Goal: Transaction & Acquisition: Book appointment/travel/reservation

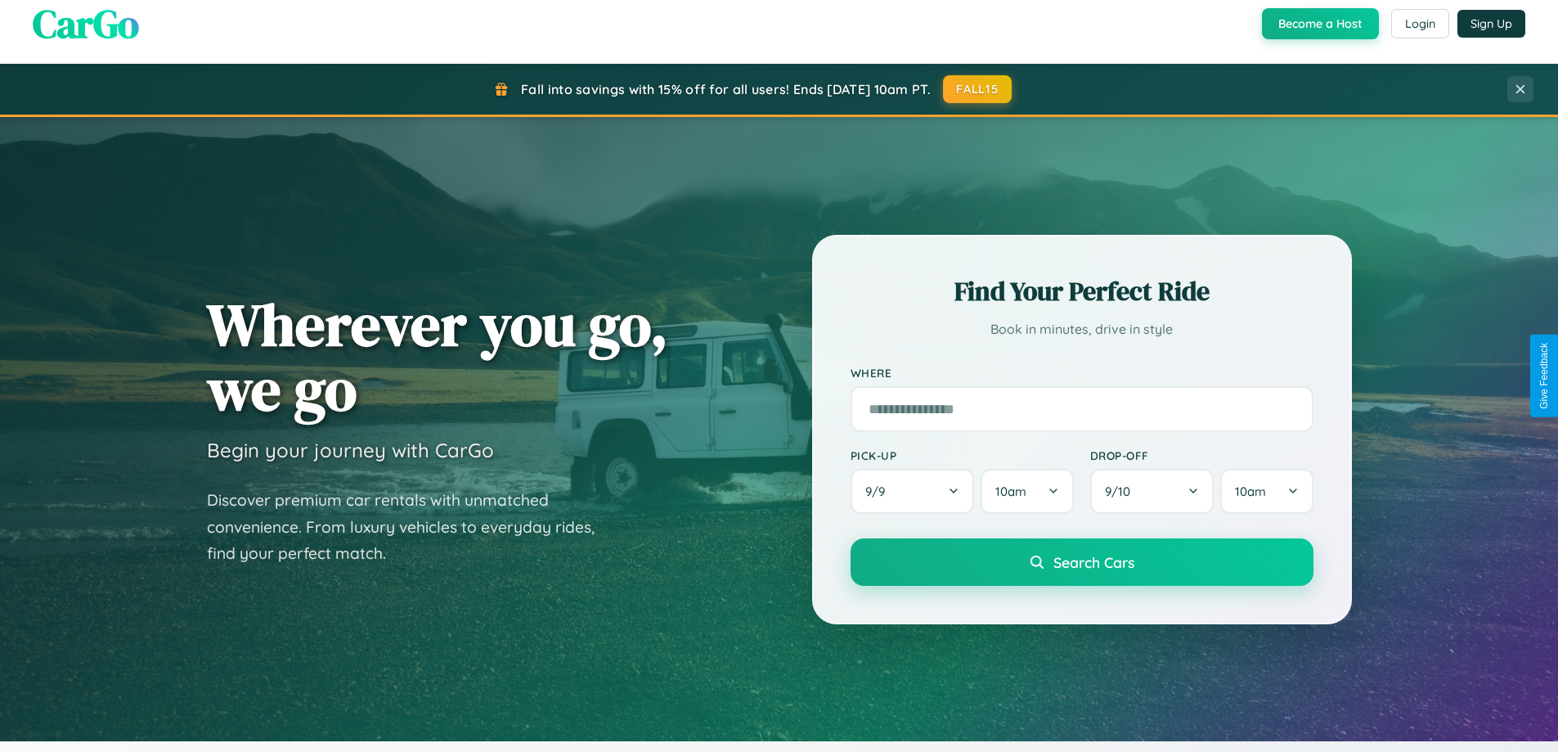
scroll to position [48, 0]
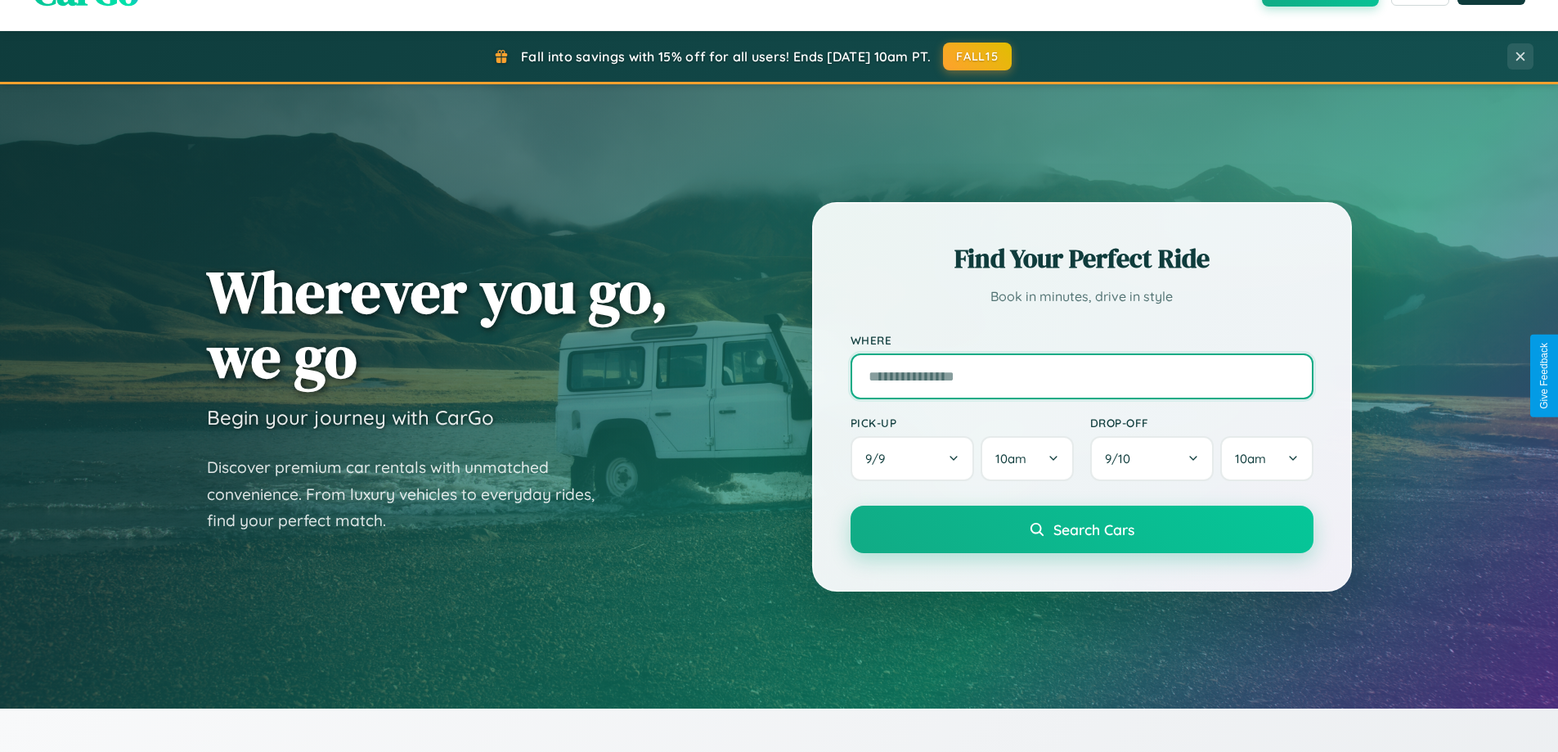
click at [1081, 375] on input "text" at bounding box center [1082, 376] width 463 height 46
type input "**********"
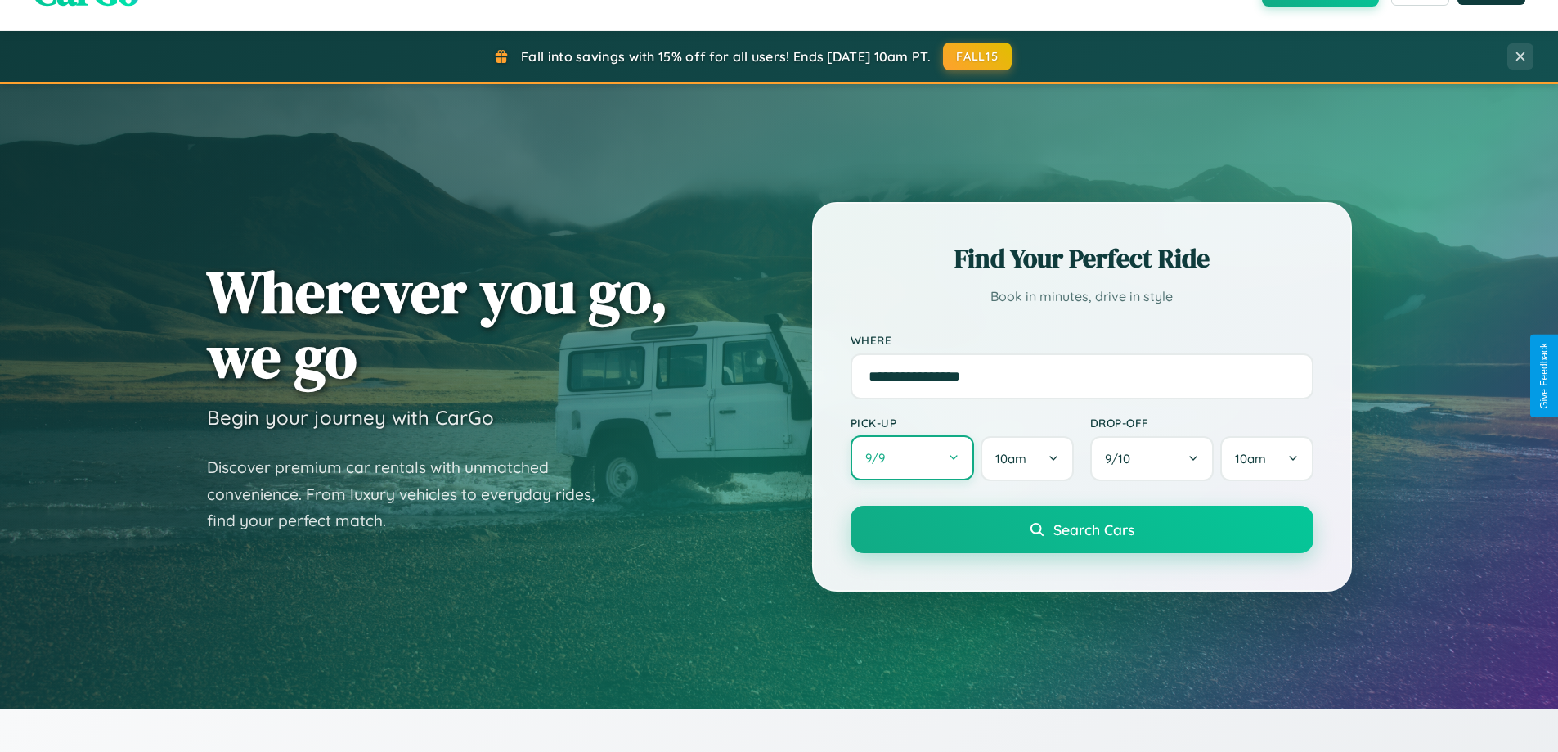
click at [912, 458] on button "9 / 9" at bounding box center [913, 457] width 124 height 45
select select "*"
select select "****"
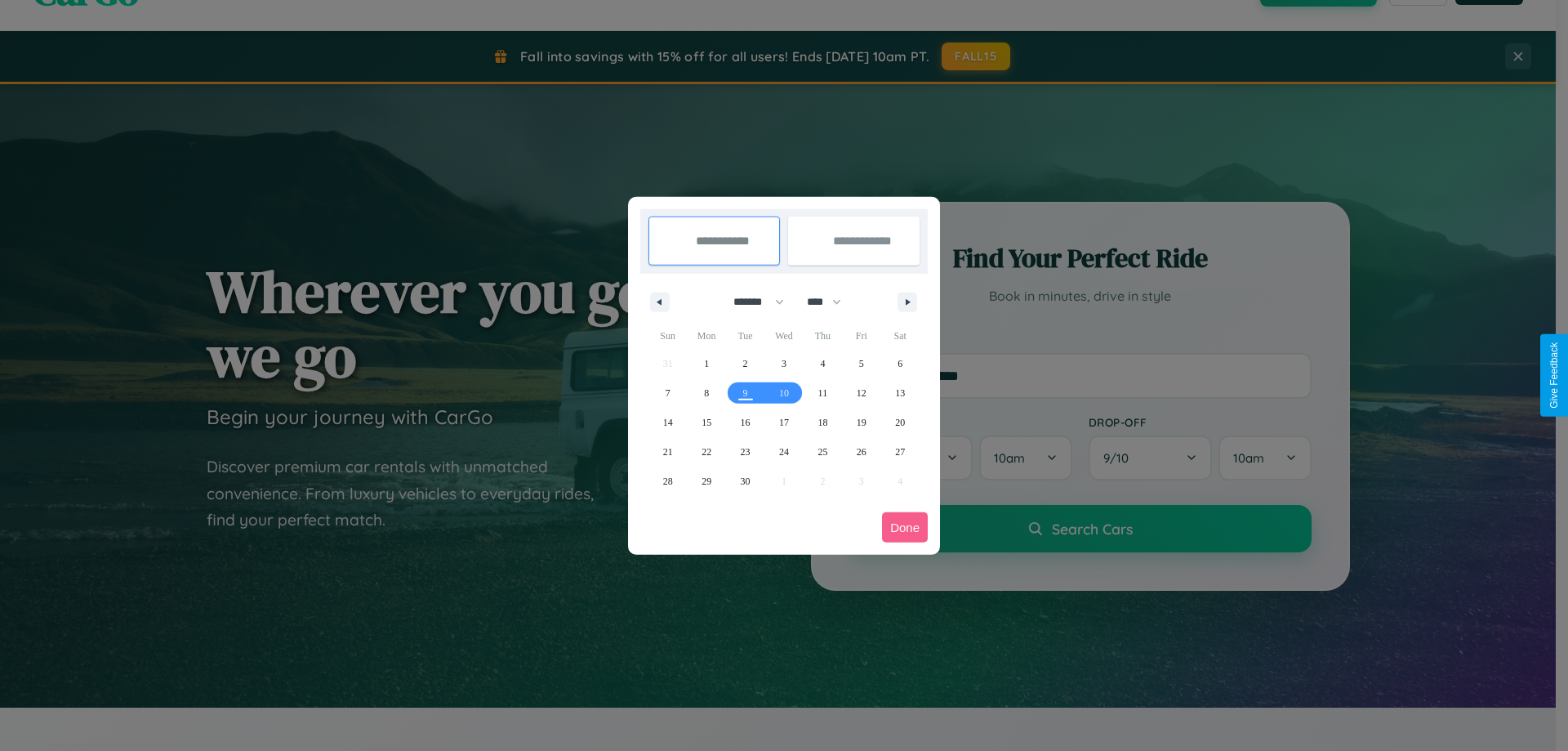
drag, startPoint x: 752, startPoint y: 302, endPoint x: 784, endPoint y: 328, distance: 41.2
click at [752, 302] on select "******* ******** ***** ***** *** **** **** ****** ********* ******* ******** **…" at bounding box center [756, 302] width 70 height 27
select select "*"
click at [831, 302] on select "**** **** **** **** **** **** **** **** **** **** **** **** **** **** **** ****…" at bounding box center [822, 302] width 49 height 27
select select "****"
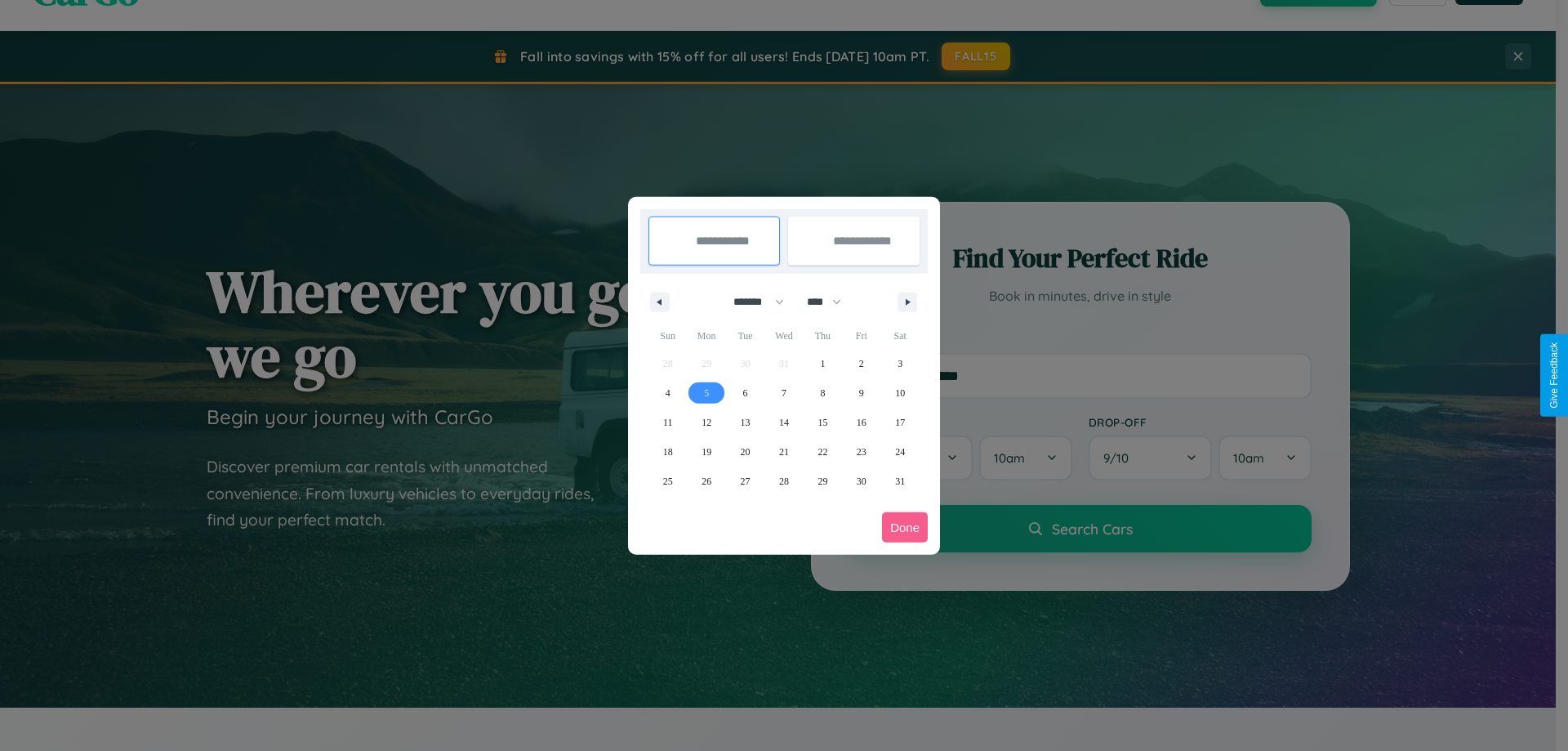
click at [707, 392] on span "5" at bounding box center [706, 392] width 5 height 29
type input "**********"
click at [745, 392] on span "6" at bounding box center [745, 392] width 5 height 29
type input "**********"
click at [904, 527] on button "Done" at bounding box center [904, 527] width 46 height 30
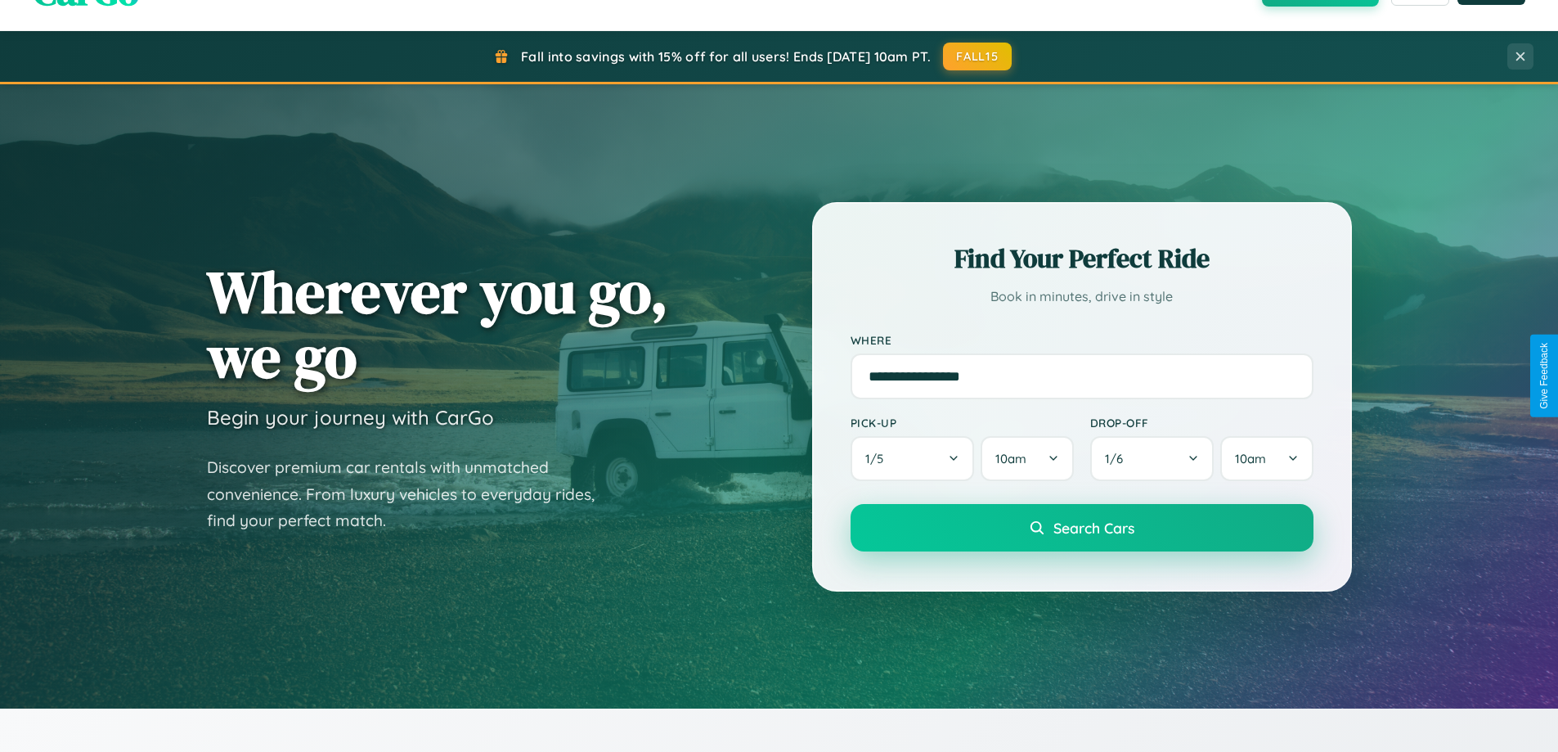
click at [1081, 528] on span "Search Cars" at bounding box center [1094, 528] width 81 height 18
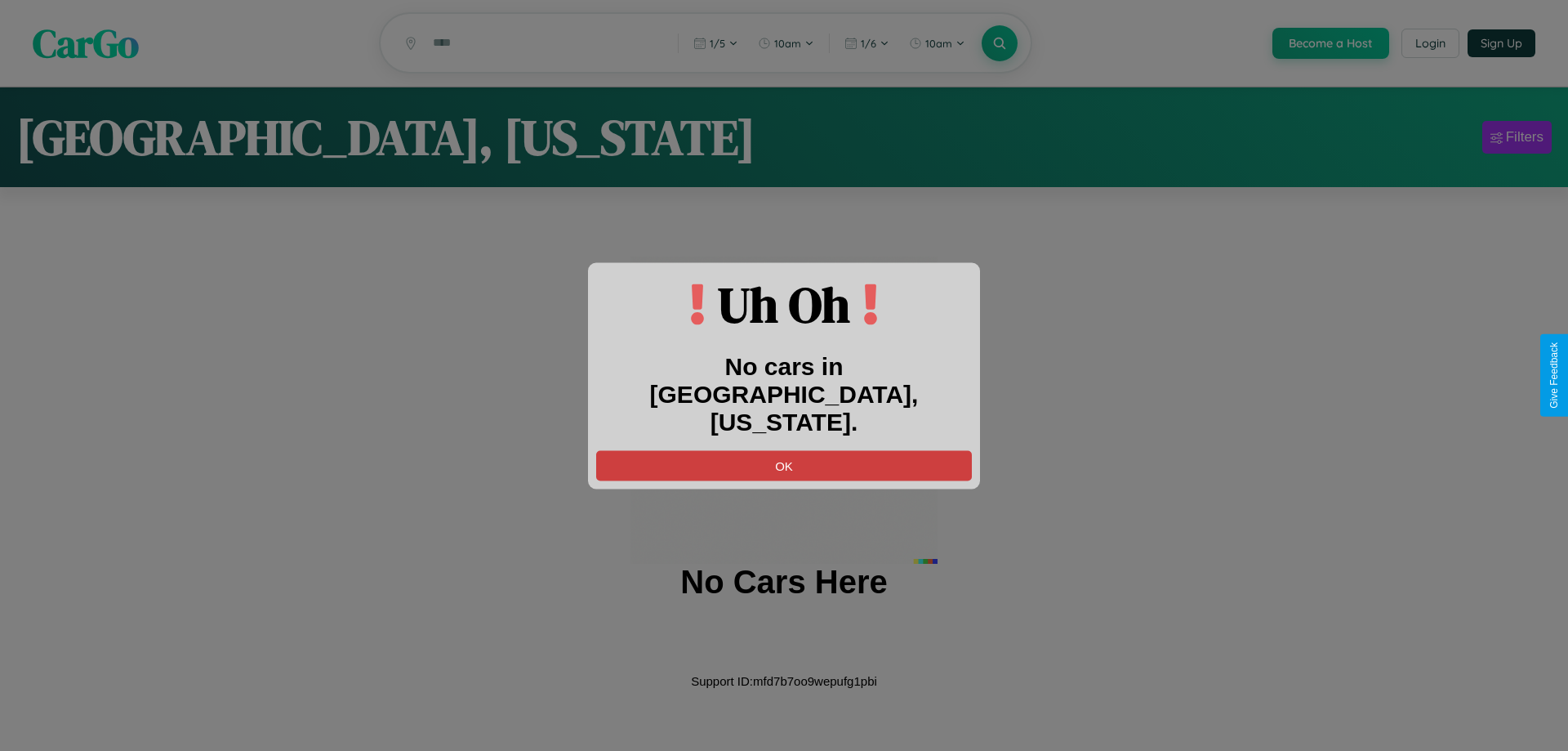
click at [784, 450] on button "OK" at bounding box center [784, 465] width 375 height 30
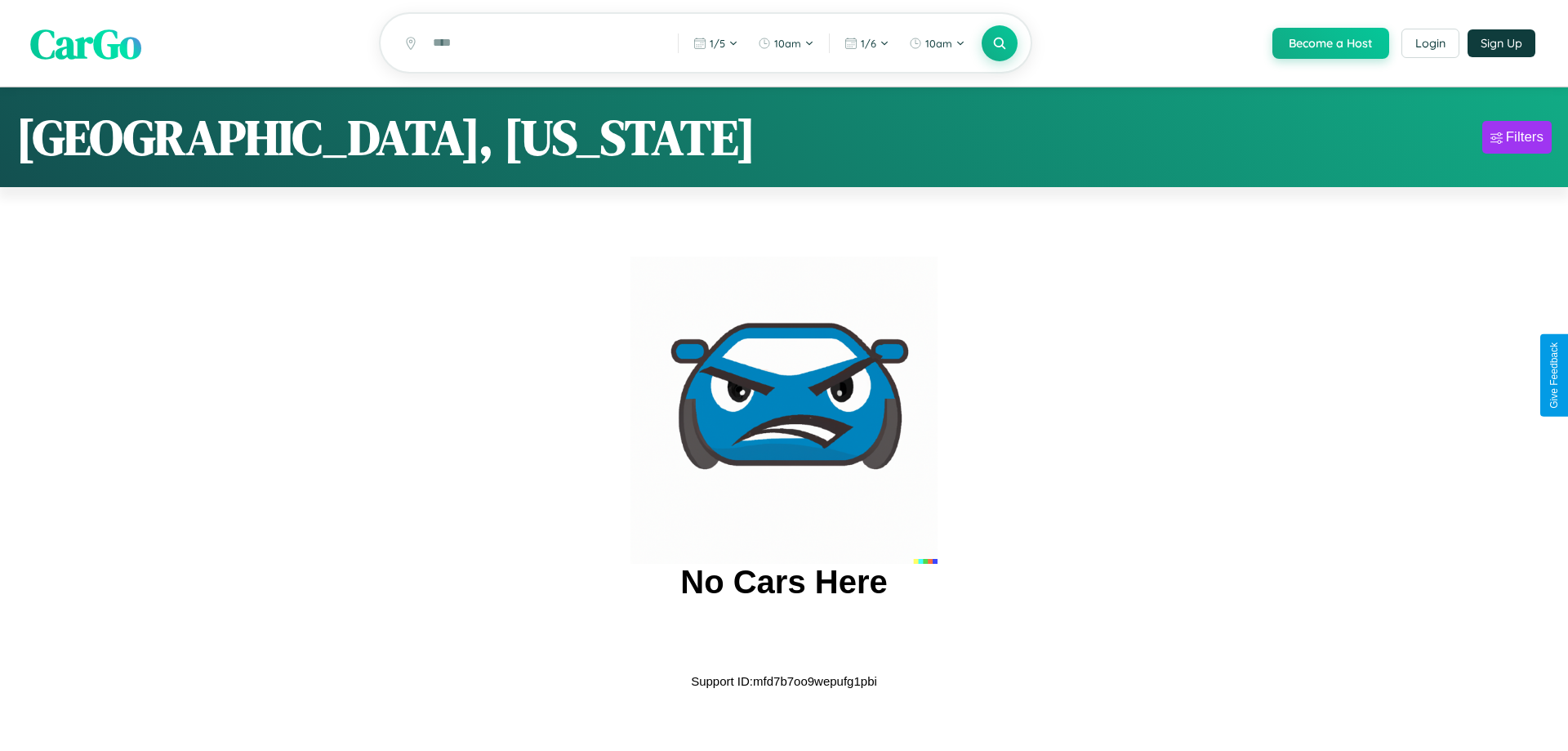
click at [86, 44] on span "CarGo" at bounding box center [85, 43] width 111 height 56
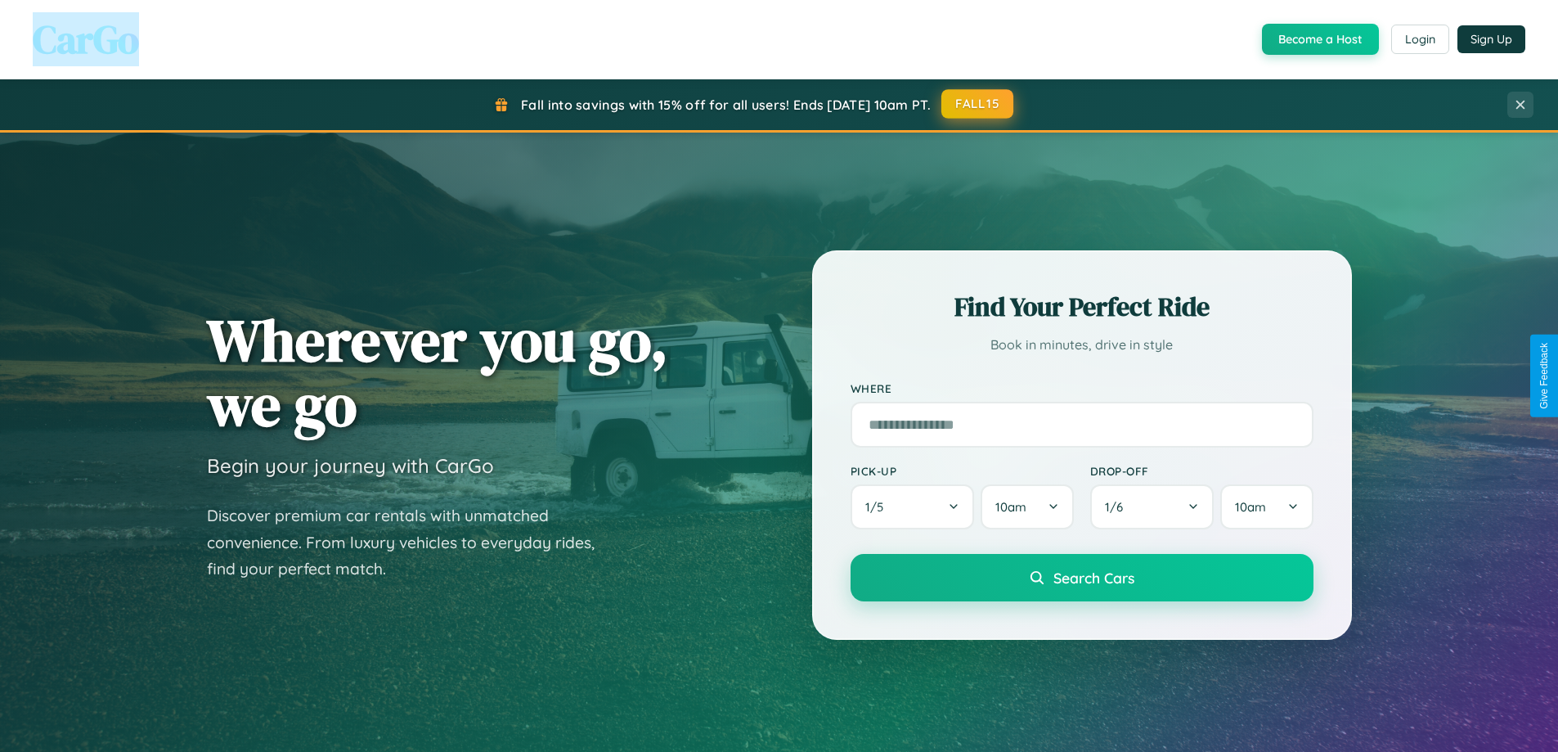
click at [978, 104] on button "FALL15" at bounding box center [978, 103] width 72 height 29
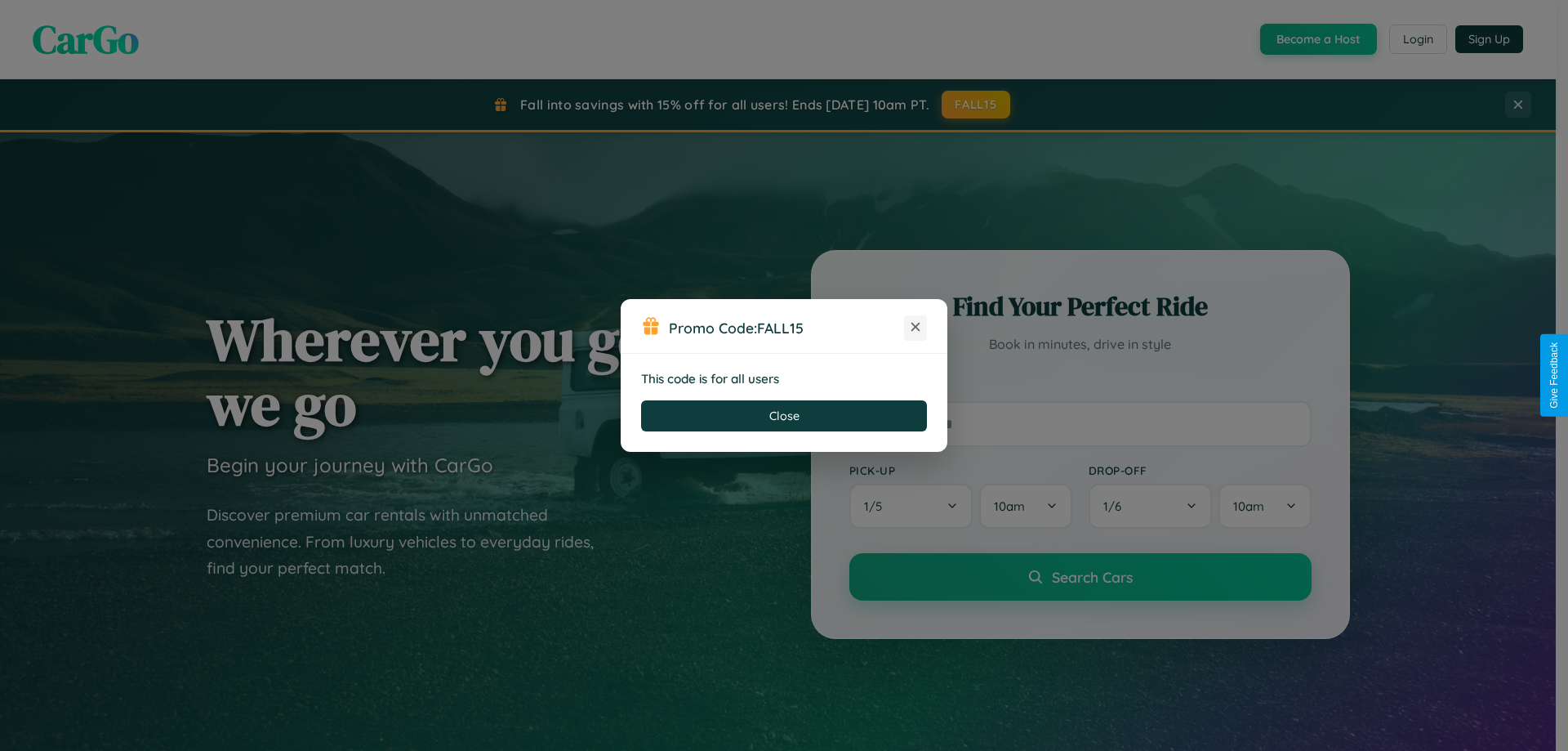
click at [915, 328] on icon at bounding box center [915, 327] width 16 height 16
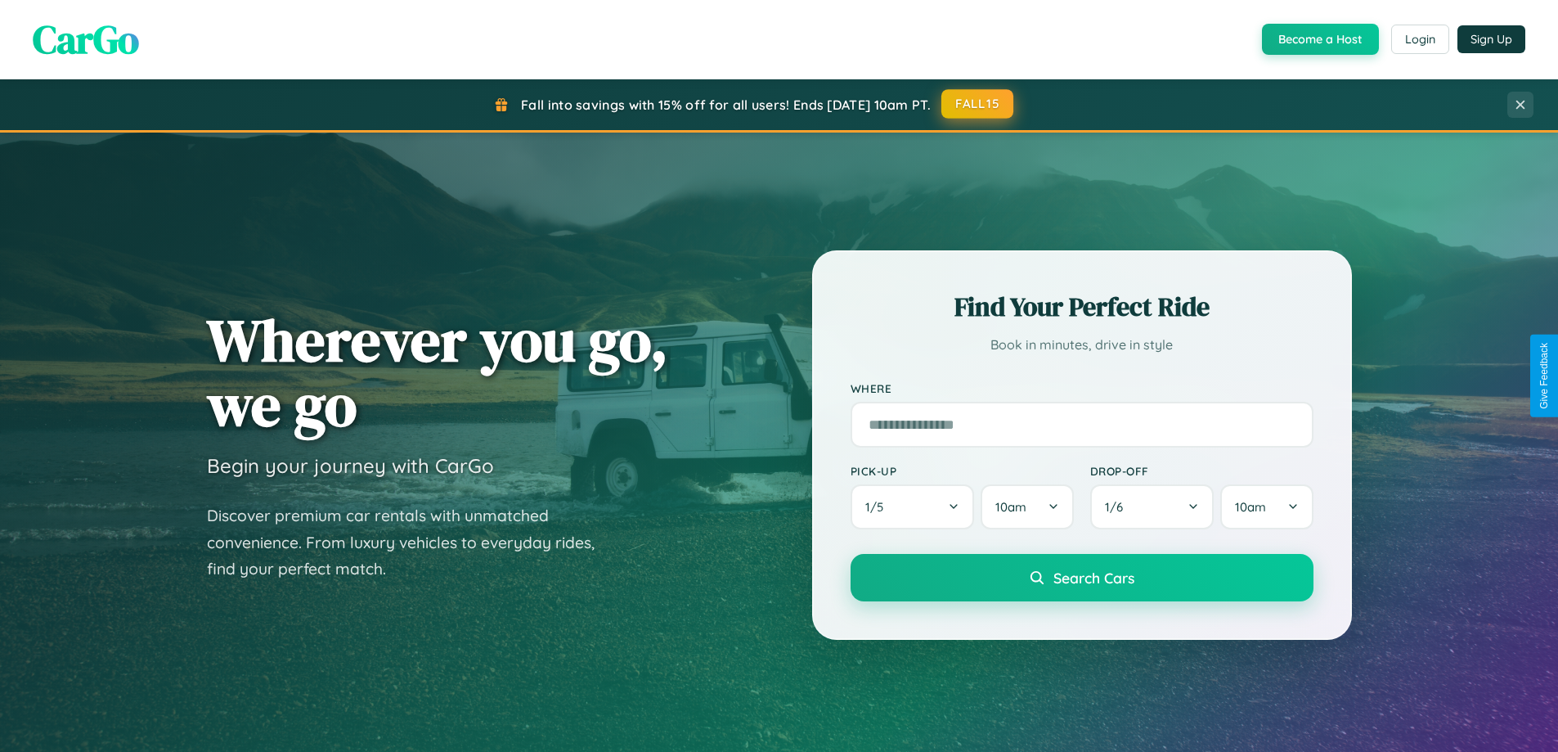
click at [978, 104] on button "FALL15" at bounding box center [978, 103] width 72 height 29
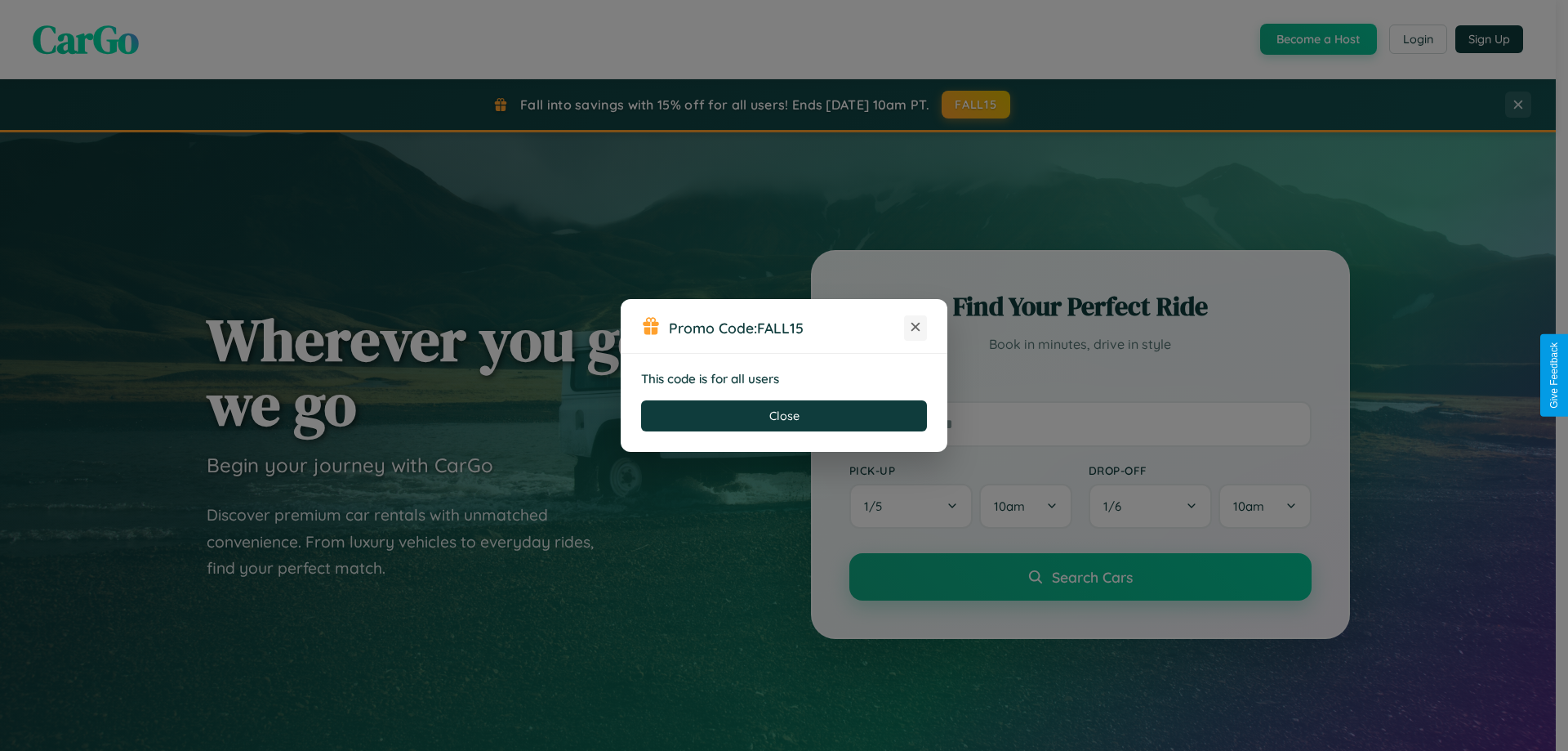
click at [915, 328] on icon at bounding box center [915, 327] width 16 height 16
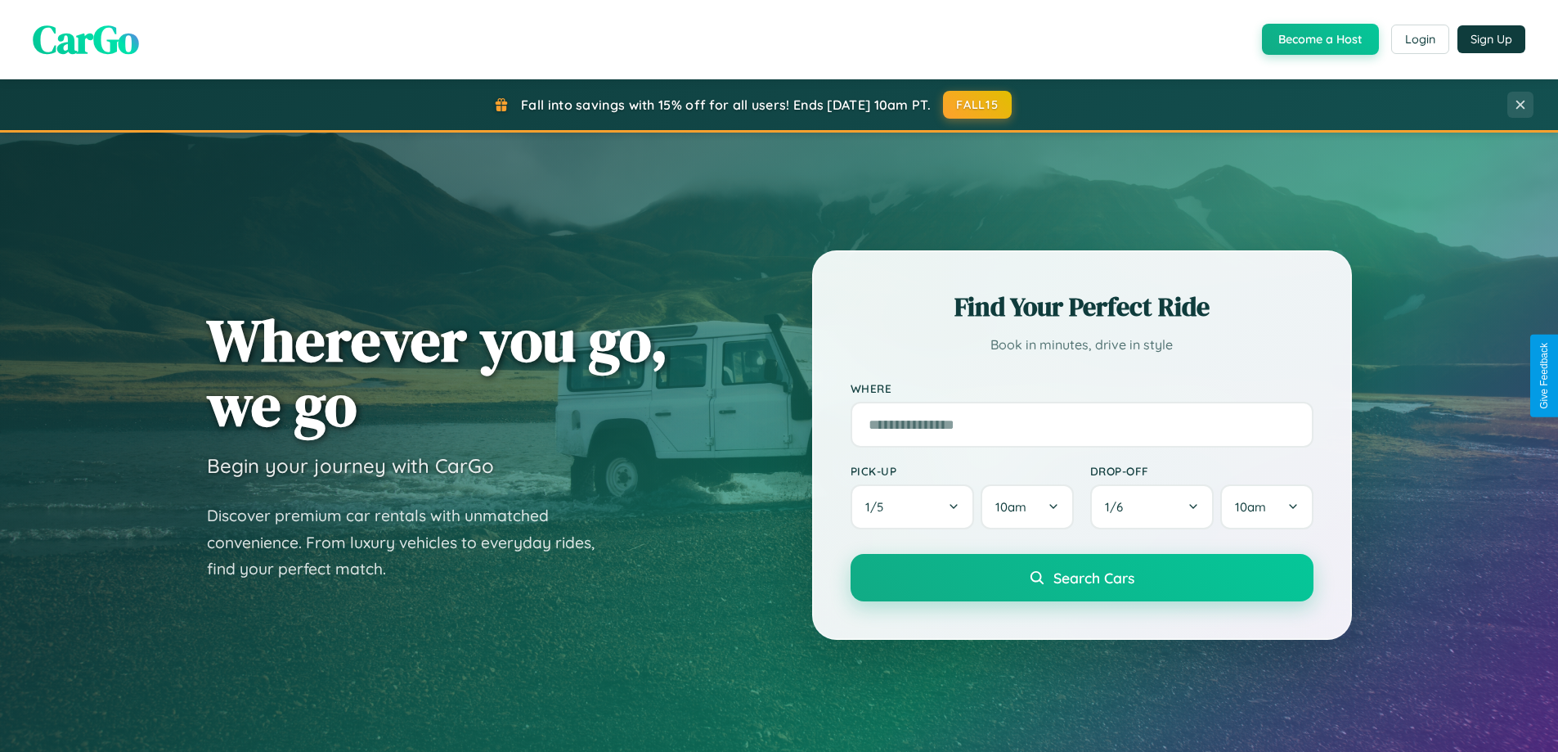
scroll to position [705, 0]
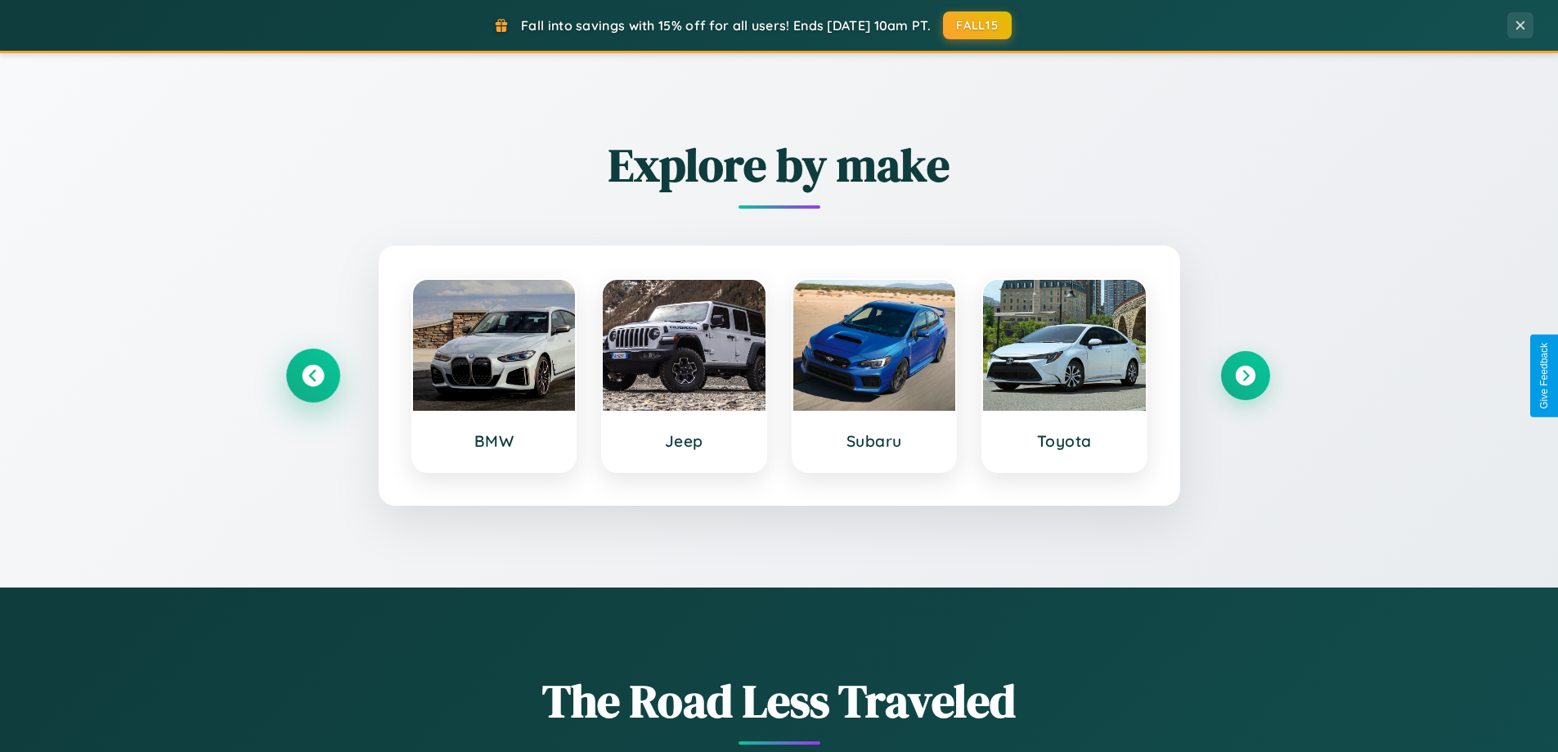
click at [312, 375] on icon at bounding box center [313, 376] width 22 height 22
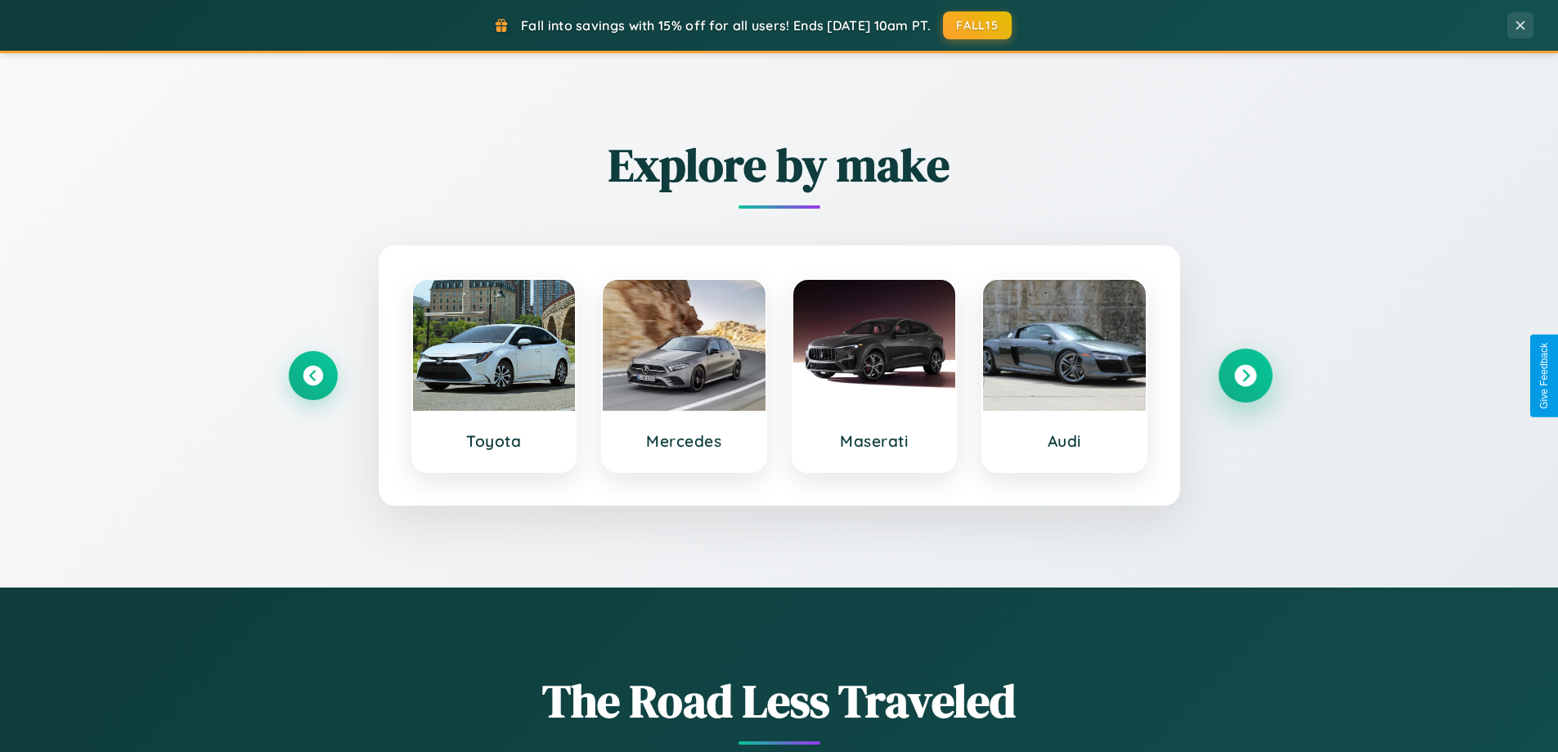
click at [1245, 375] on icon at bounding box center [1245, 376] width 22 height 22
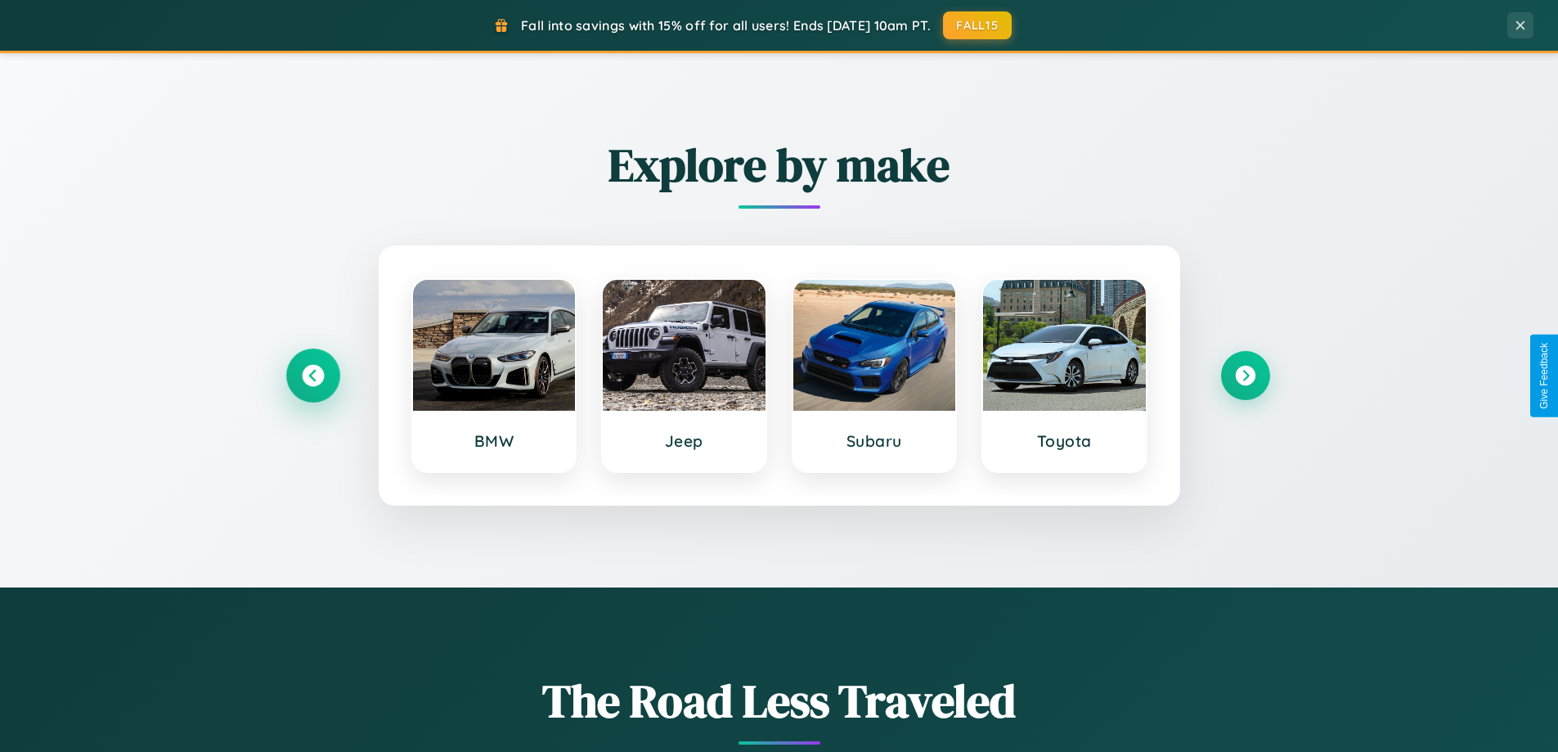
click at [312, 375] on icon at bounding box center [313, 376] width 22 height 22
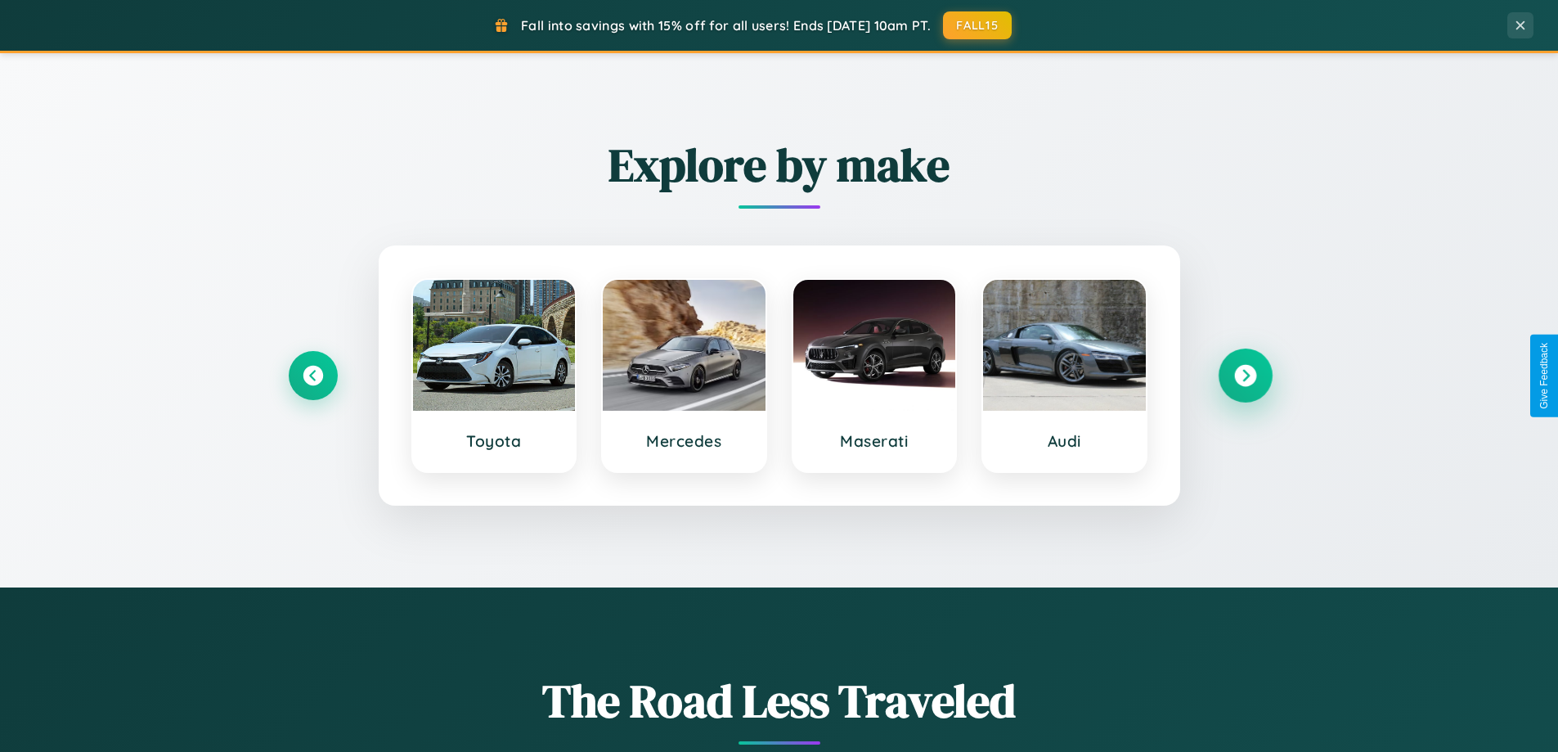
click at [1245, 375] on icon at bounding box center [1245, 376] width 22 height 22
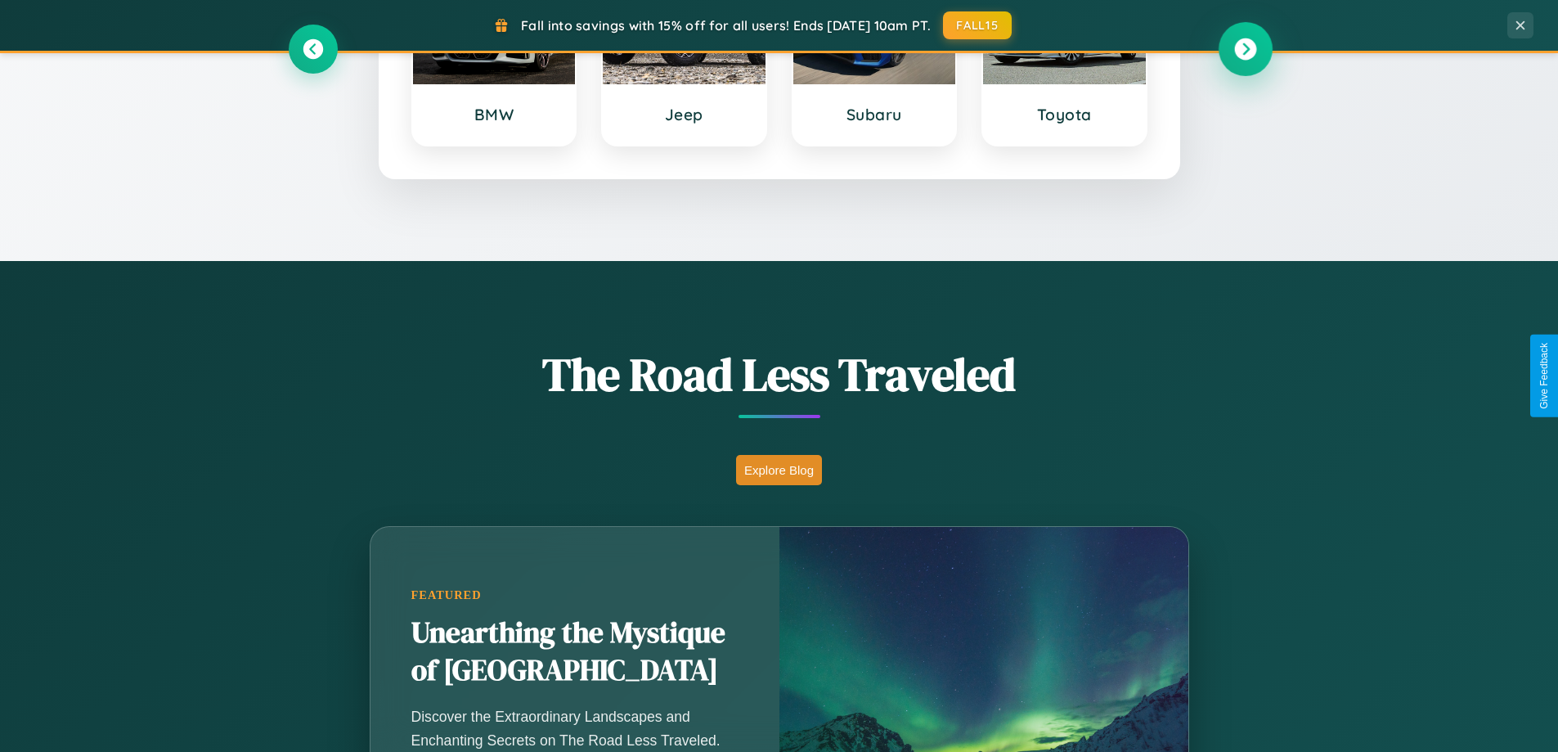
scroll to position [2628, 0]
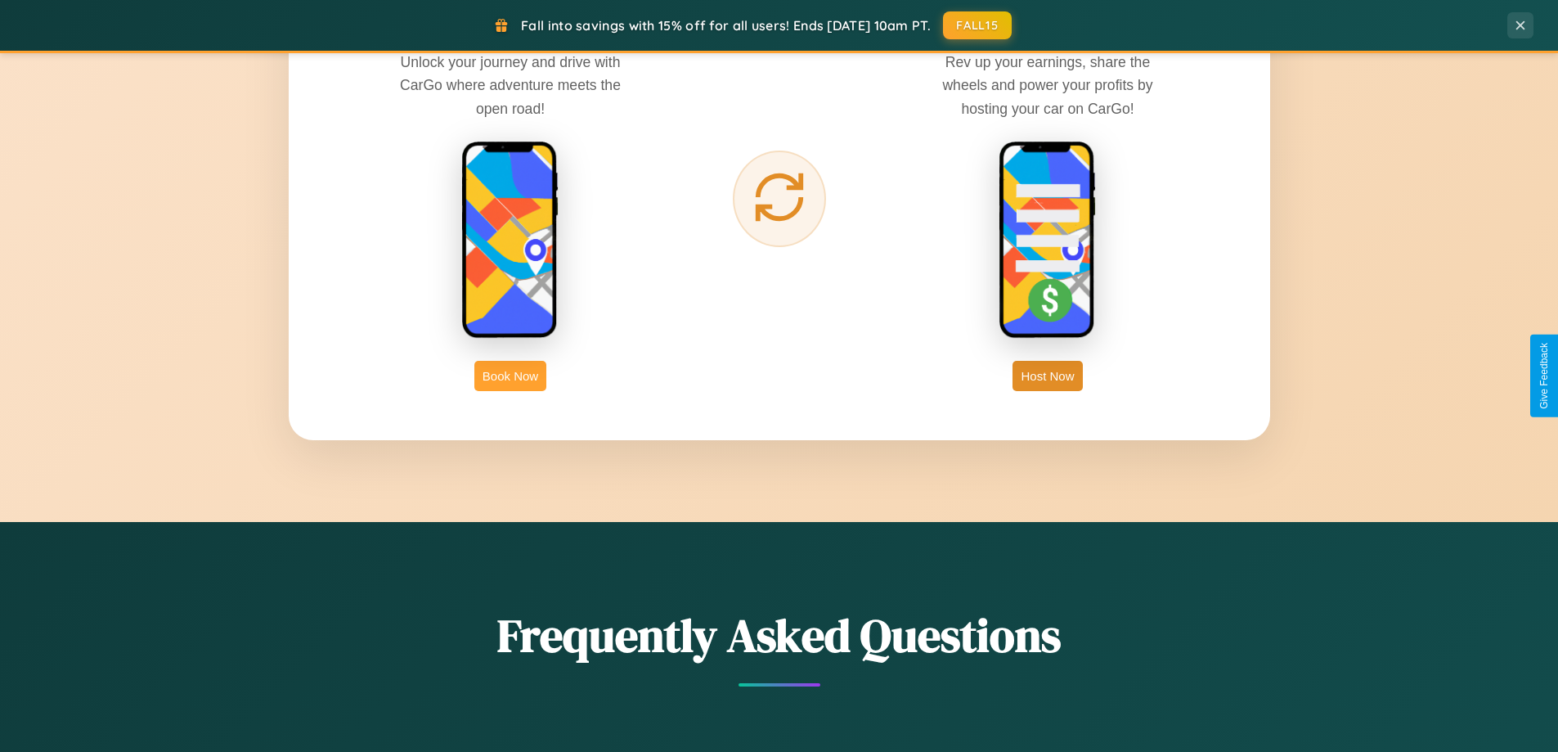
click at [510, 375] on button "Book Now" at bounding box center [510, 376] width 72 height 30
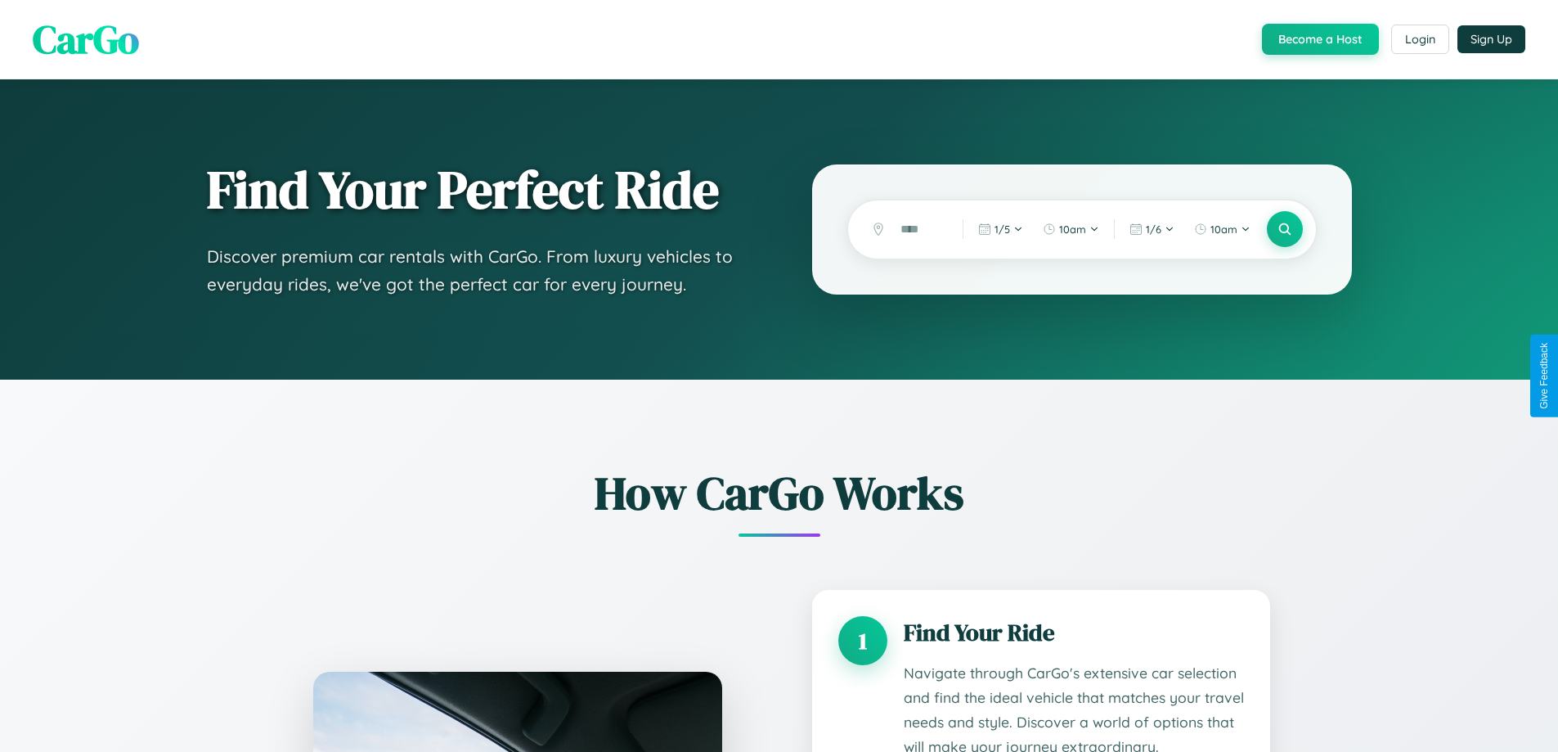
scroll to position [1364, 0]
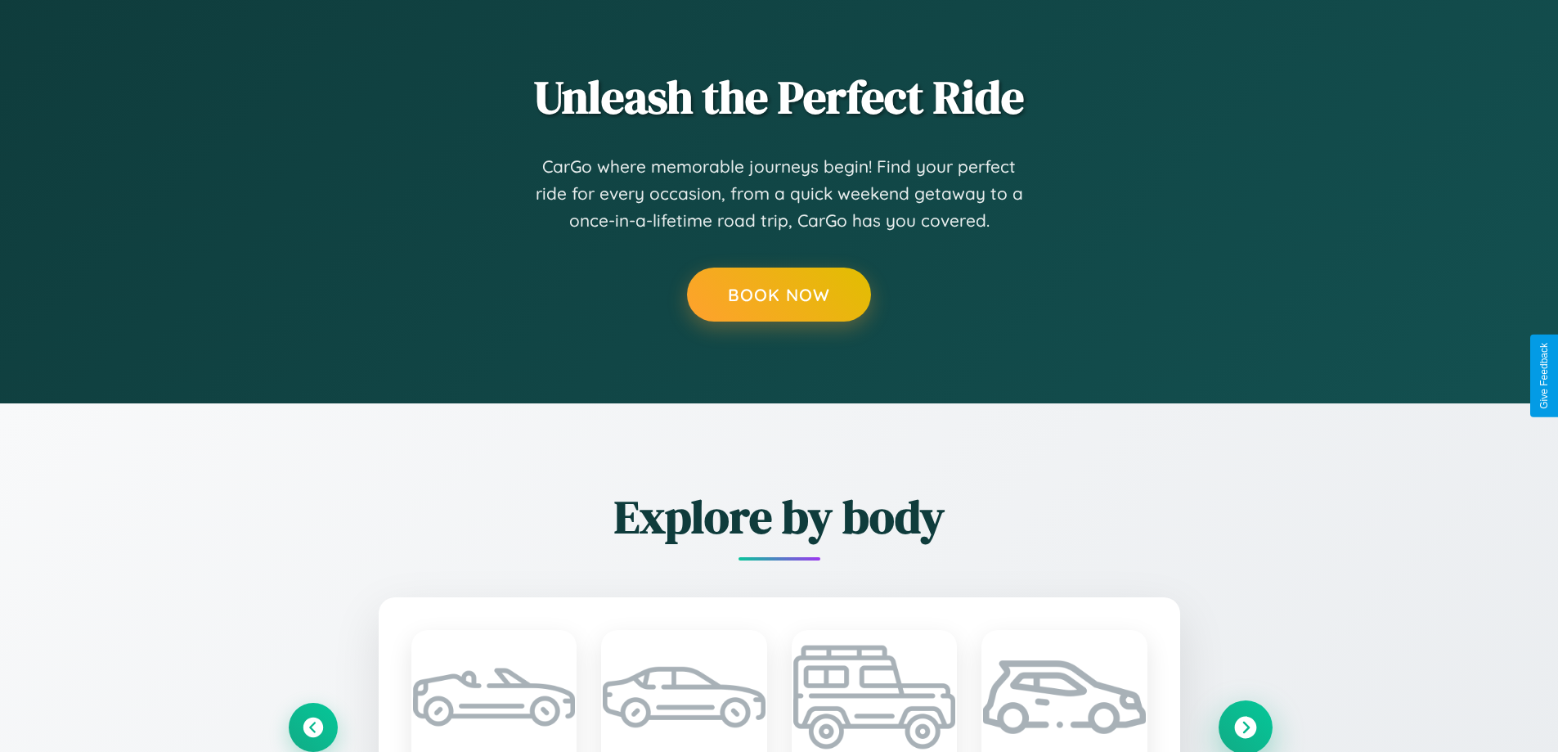
click at [1245, 726] on icon at bounding box center [1245, 727] width 22 height 22
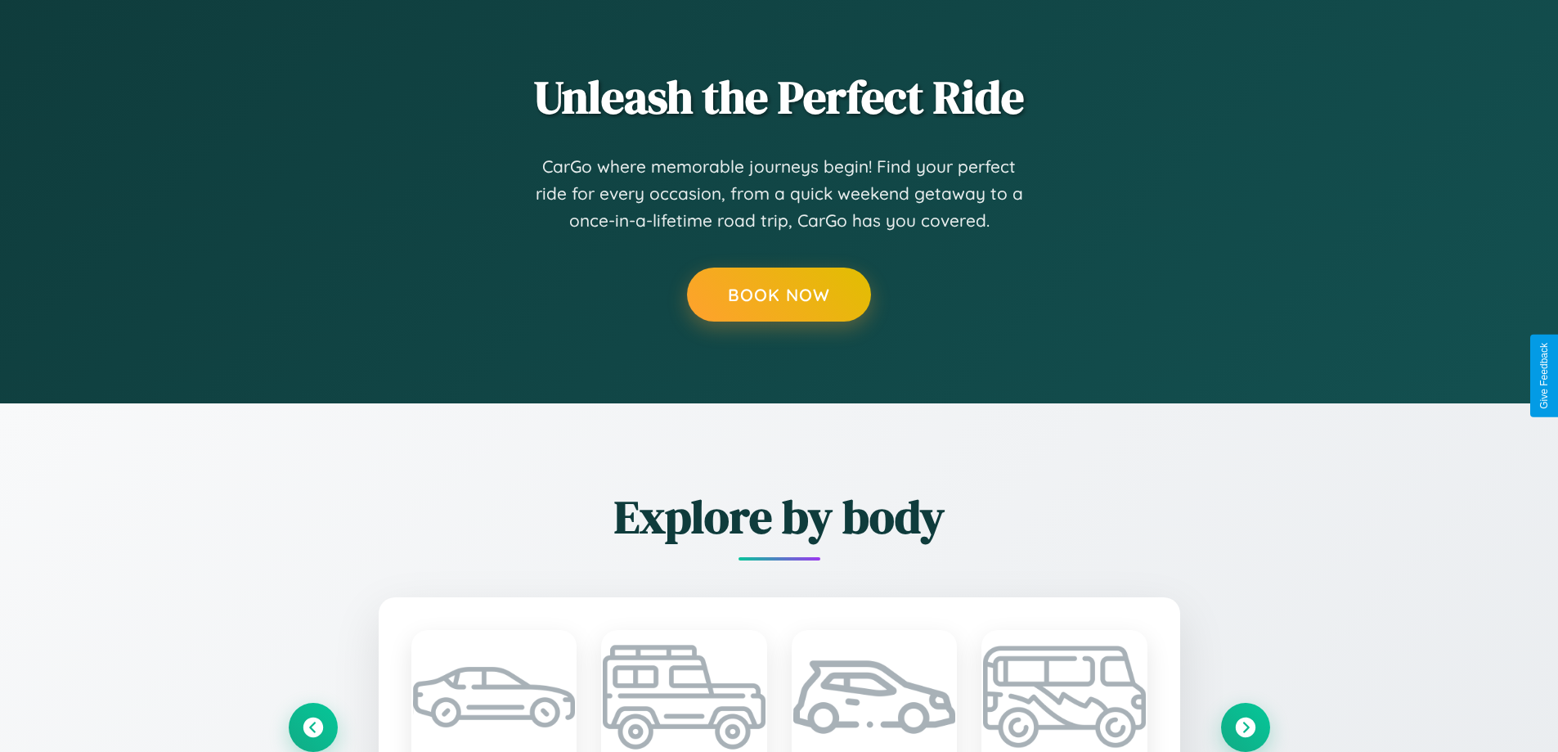
scroll to position [0, 0]
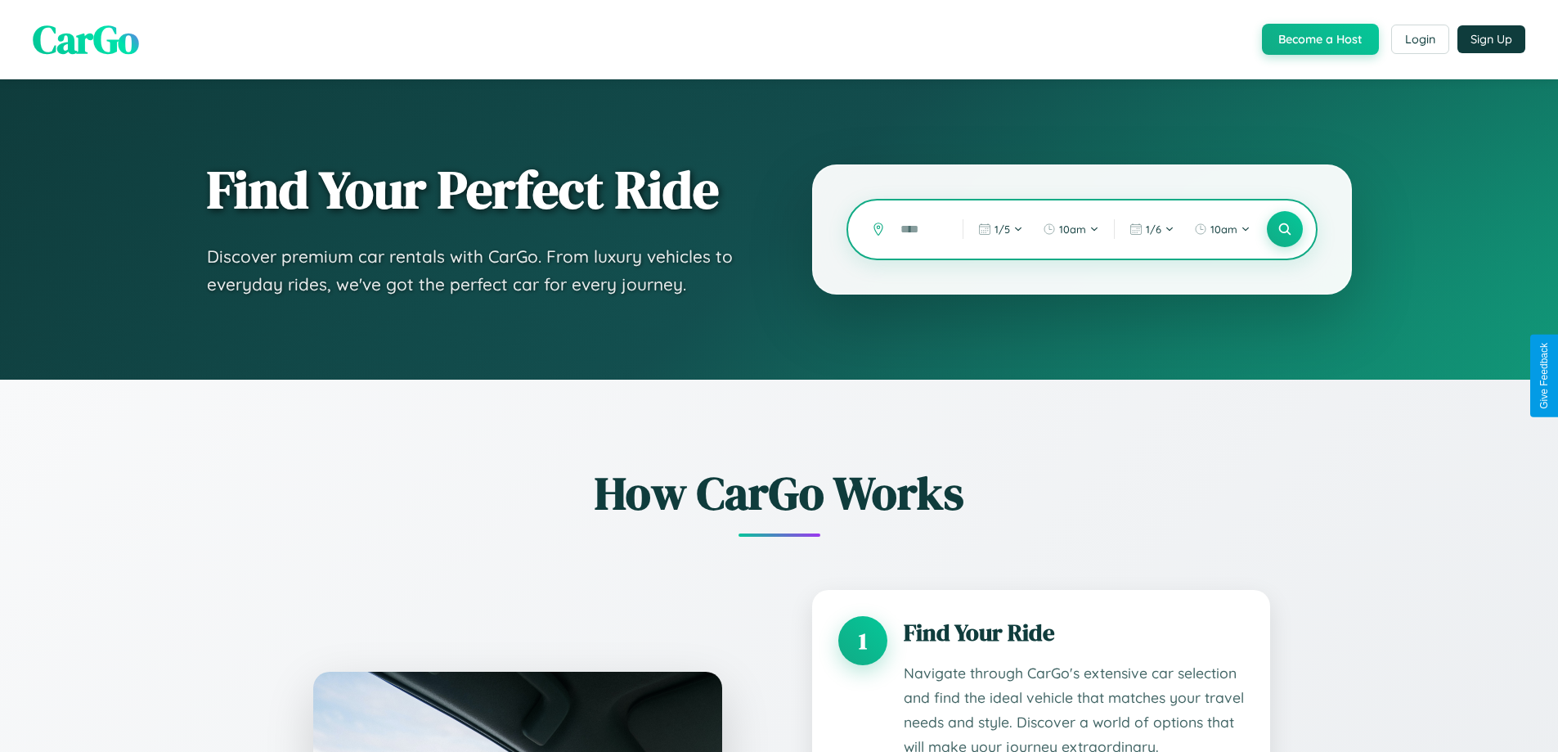
click at [919, 229] on input "text" at bounding box center [919, 229] width 54 height 29
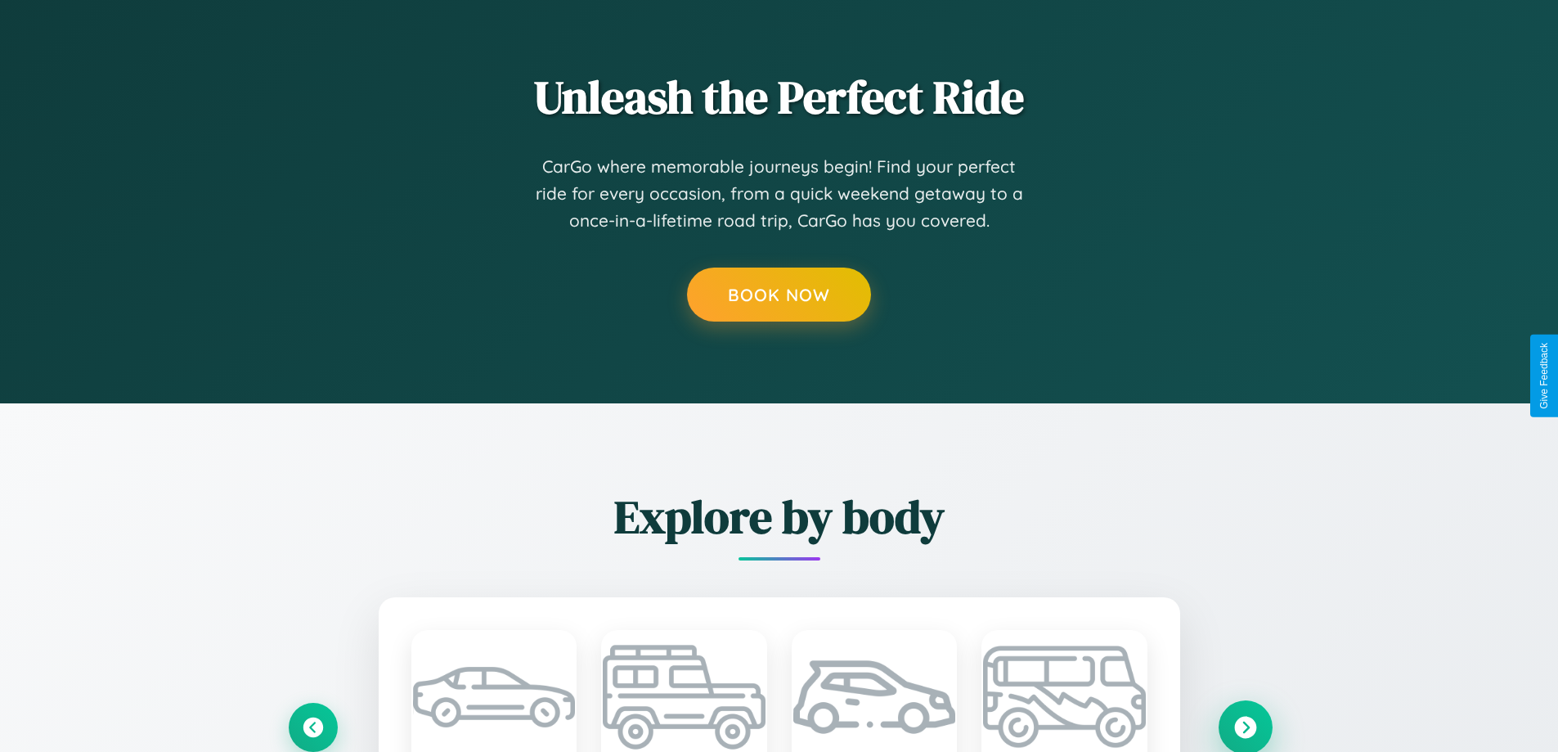
scroll to position [1362, 0]
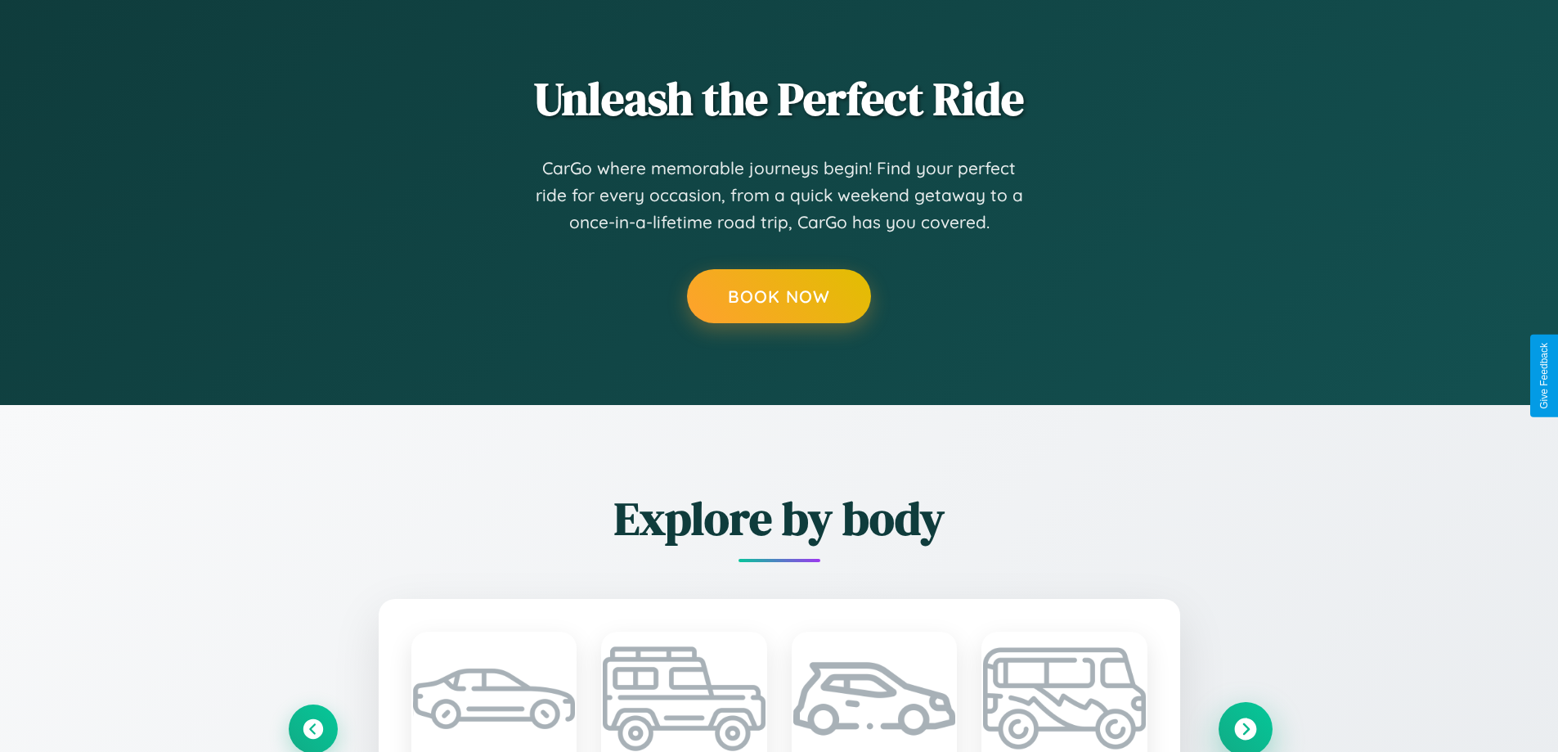
click at [1245, 728] on icon at bounding box center [1245, 728] width 22 height 22
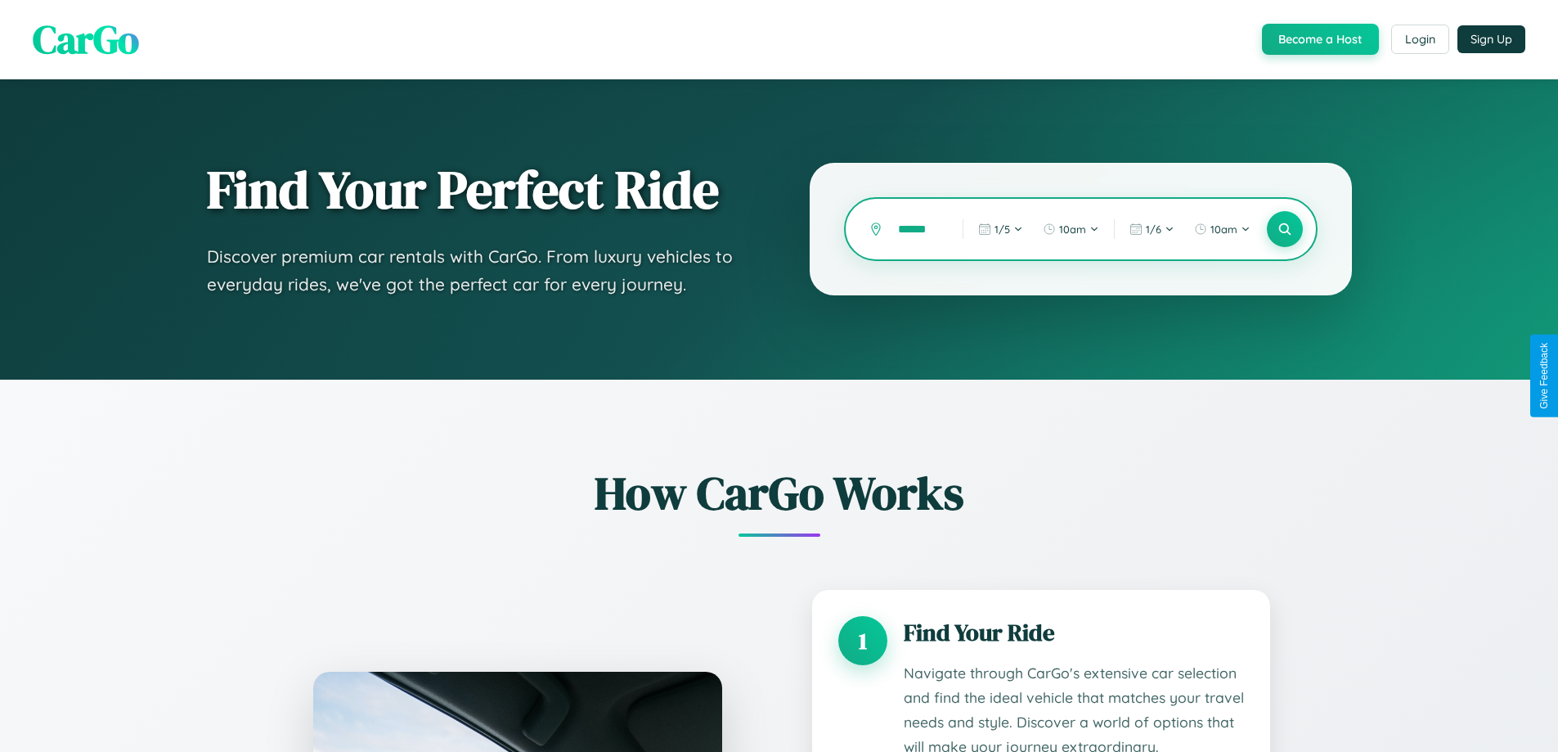
scroll to position [0, 0]
type input "*"
type input "******"
click at [1284, 229] on icon at bounding box center [1285, 230] width 16 height 16
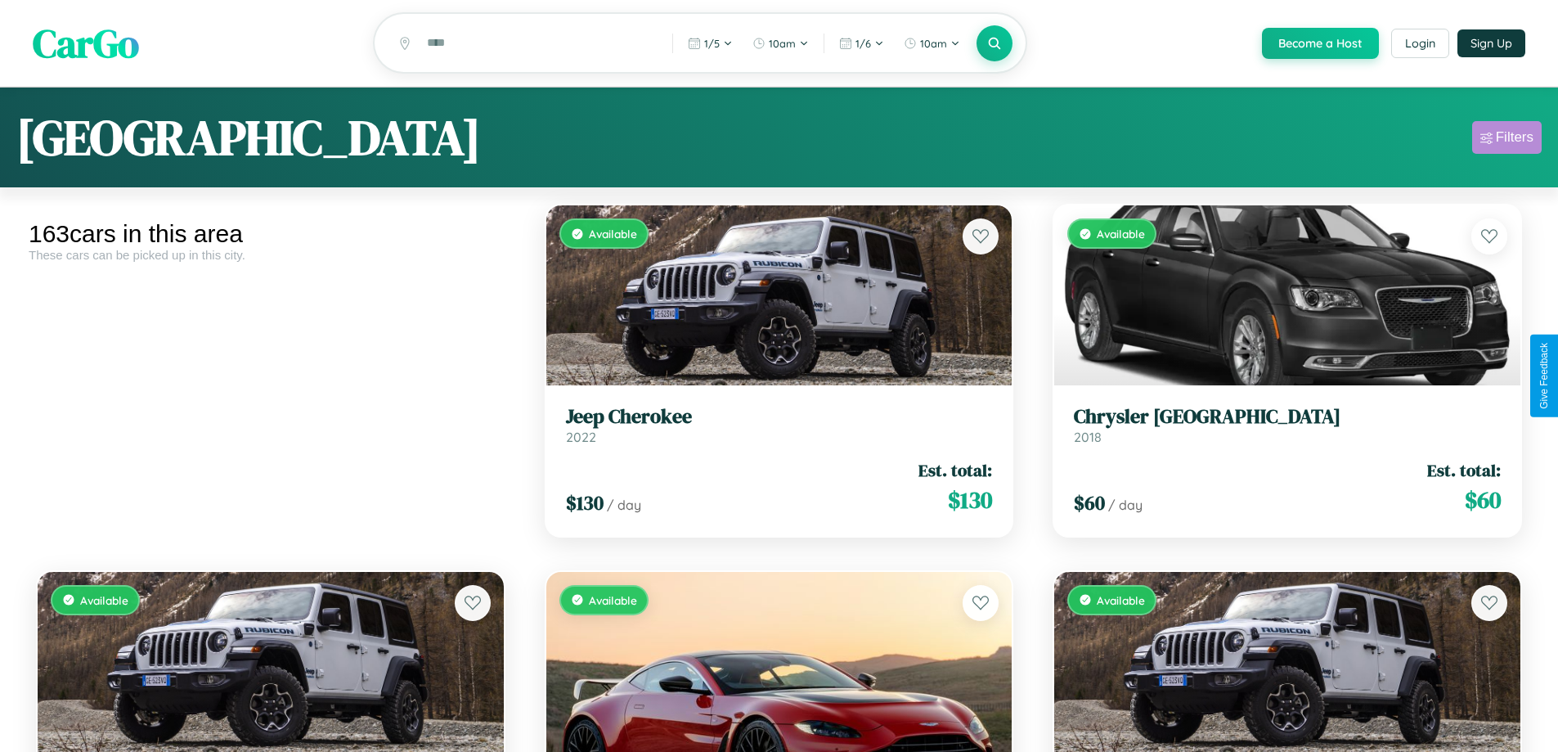
click at [1507, 140] on div "Filters" at bounding box center [1515, 137] width 38 height 16
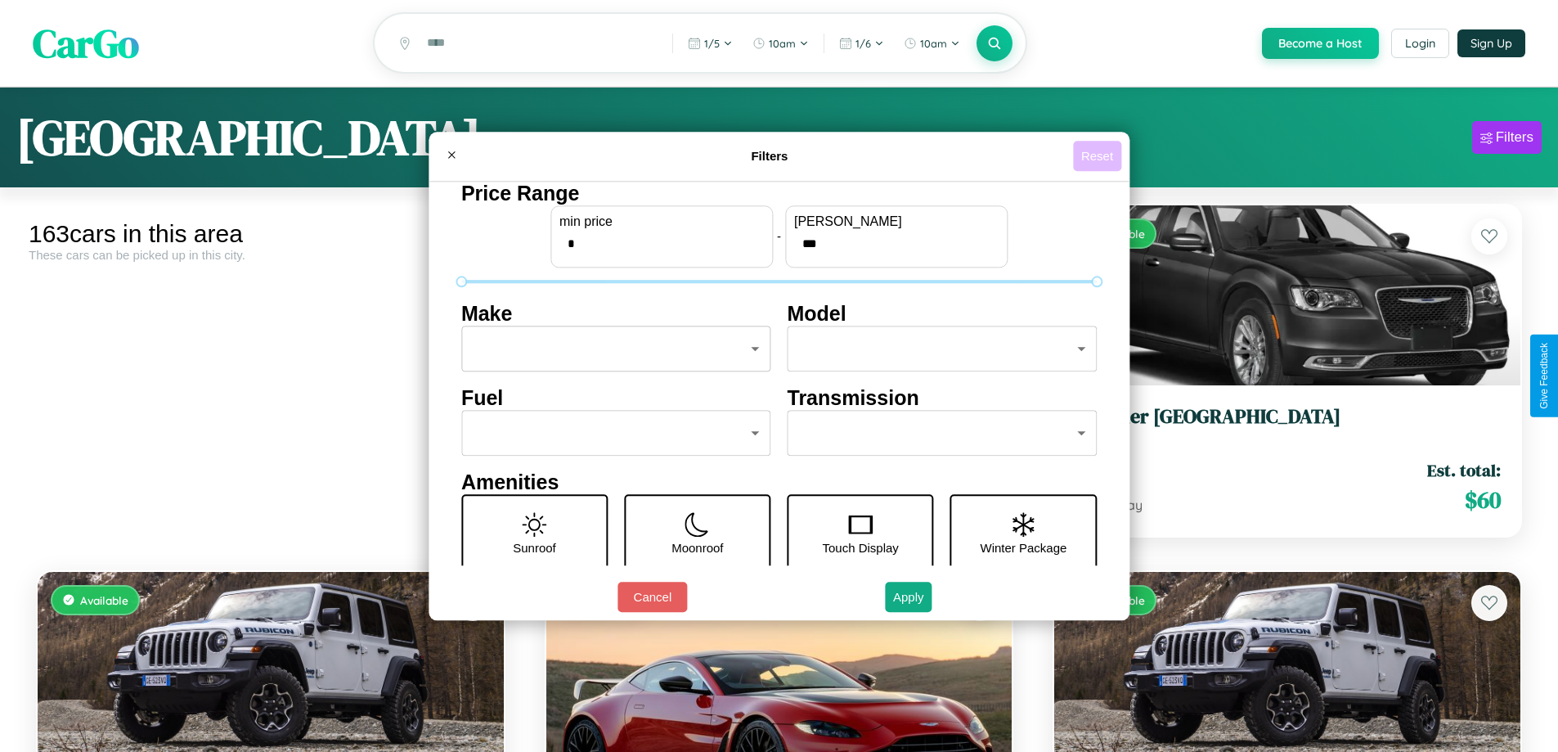
click at [1099, 155] on button "Reset" at bounding box center [1097, 156] width 48 height 30
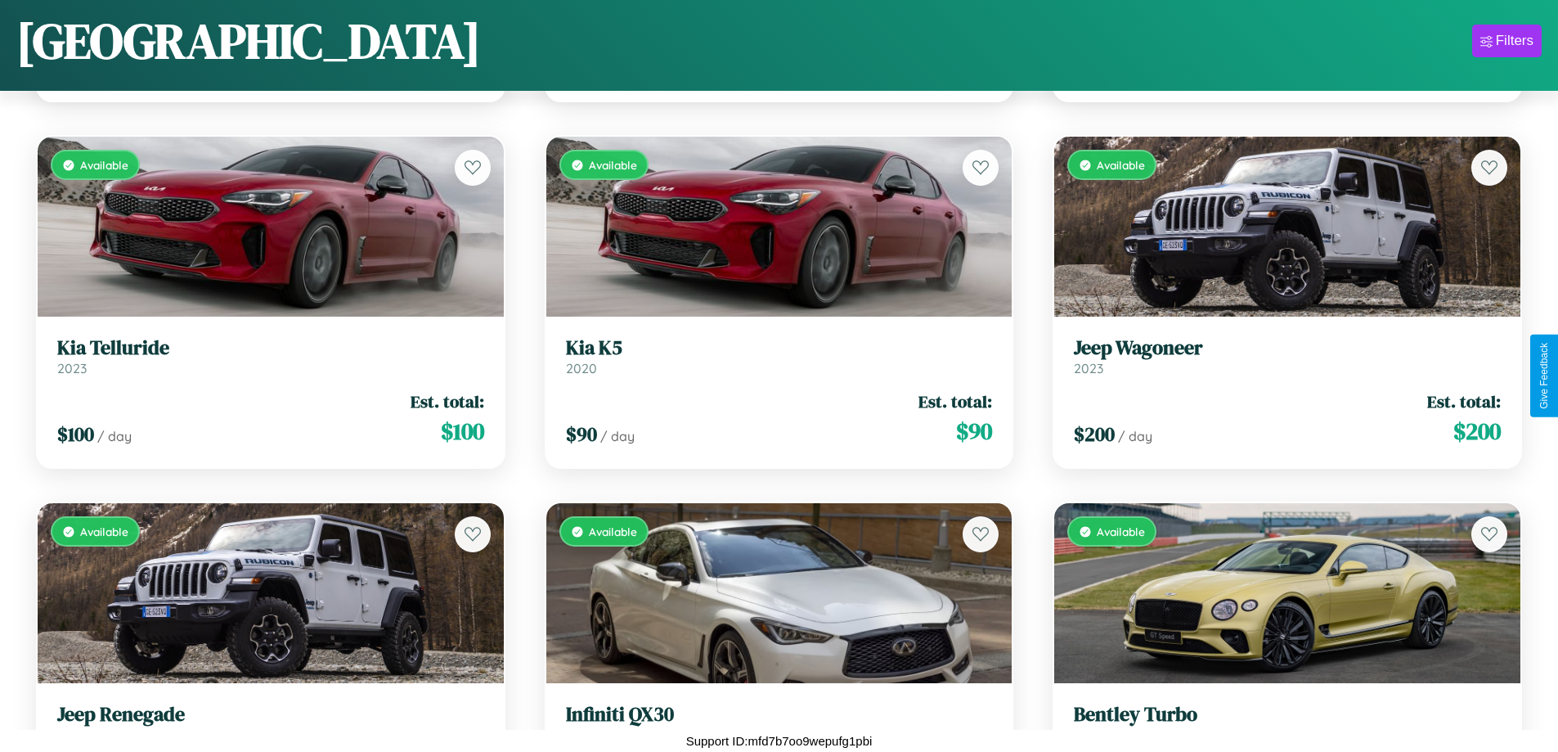
scroll to position [1329, 0]
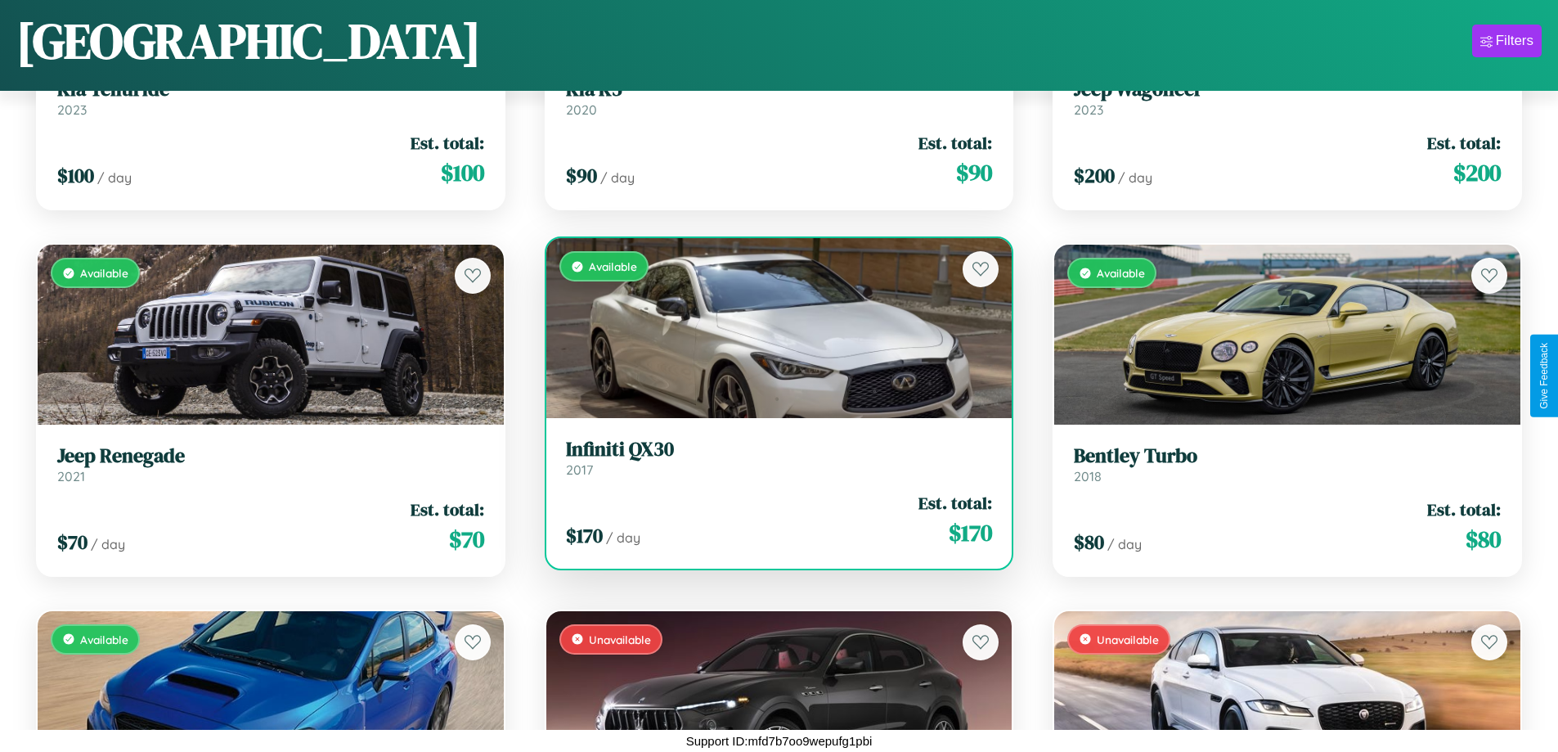
click at [772, 461] on link "Infiniti QX30 2017" at bounding box center [779, 458] width 427 height 40
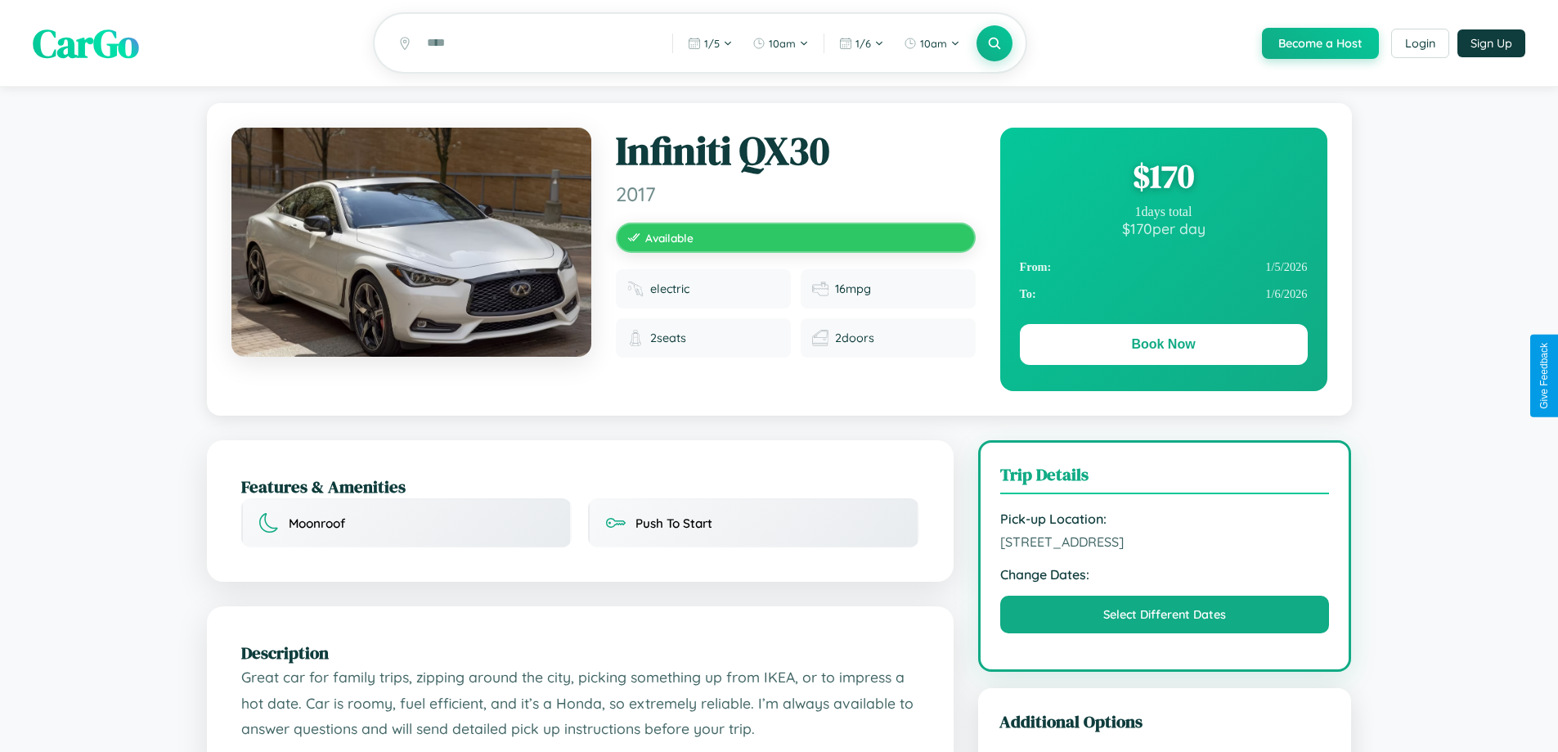
click at [1163, 178] on div "$ 170" at bounding box center [1164, 176] width 288 height 44
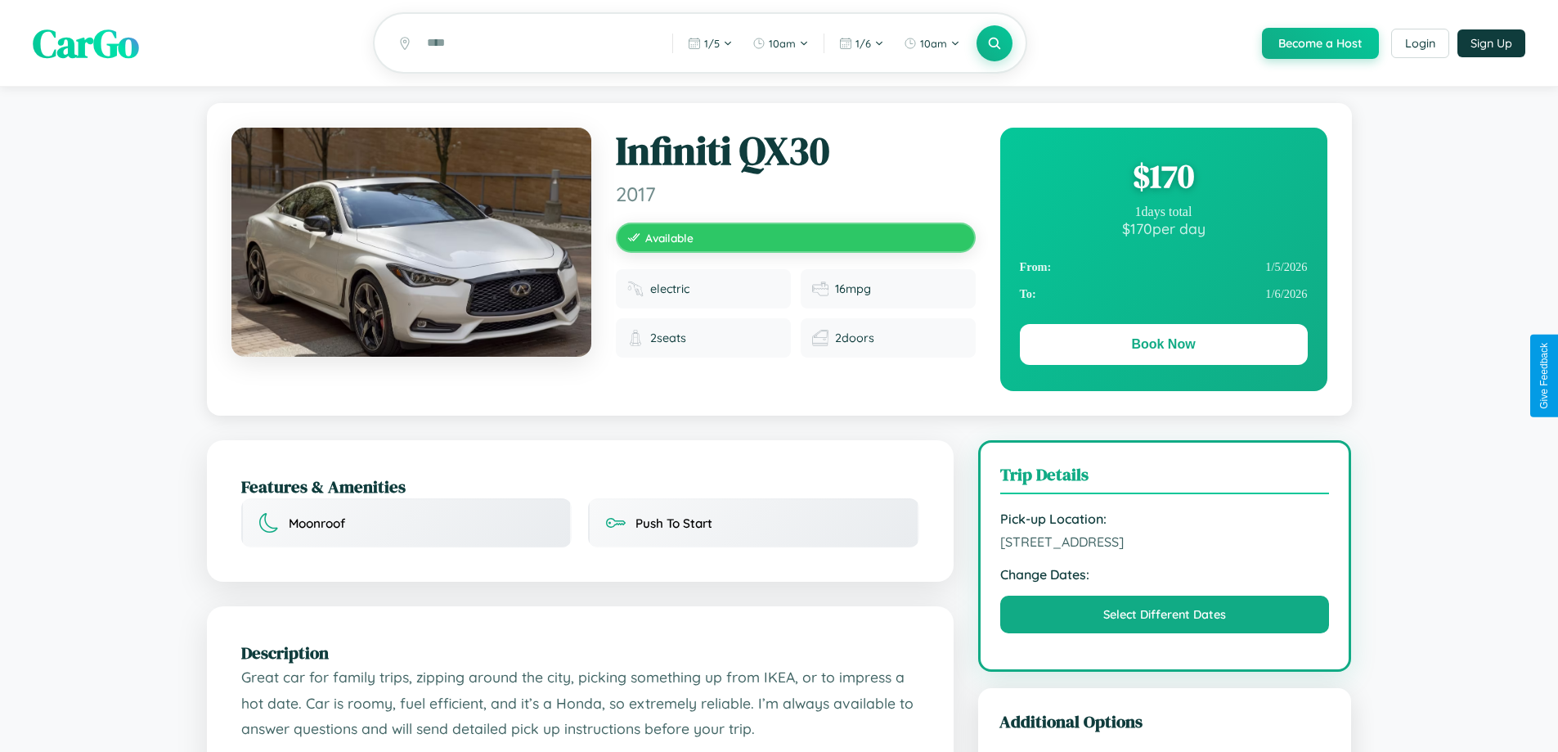
click at [1163, 178] on div "$ 170" at bounding box center [1164, 176] width 288 height 44
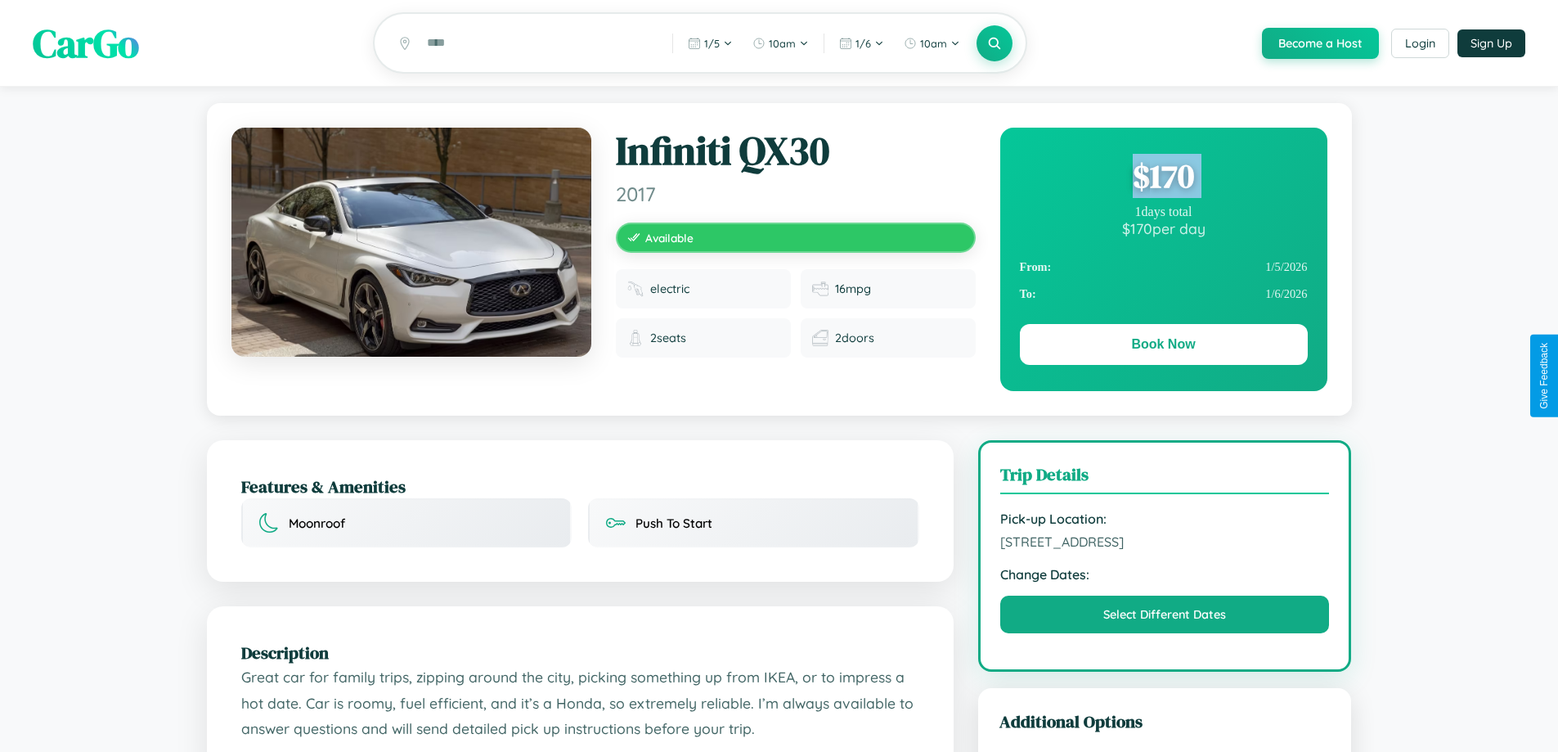
click at [1163, 178] on div "$ 170" at bounding box center [1164, 176] width 288 height 44
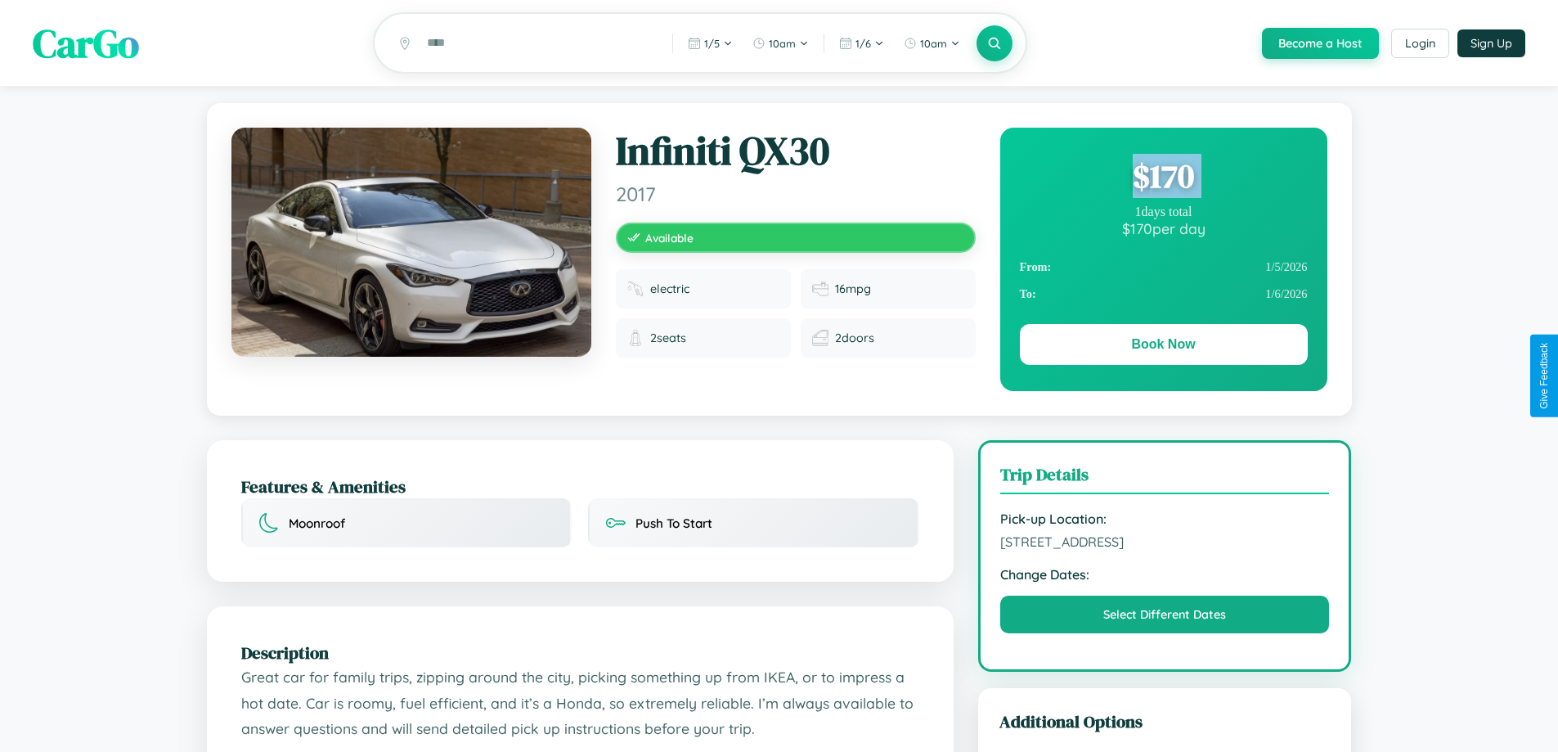
click at [1163, 178] on div "$ 170" at bounding box center [1164, 176] width 288 height 44
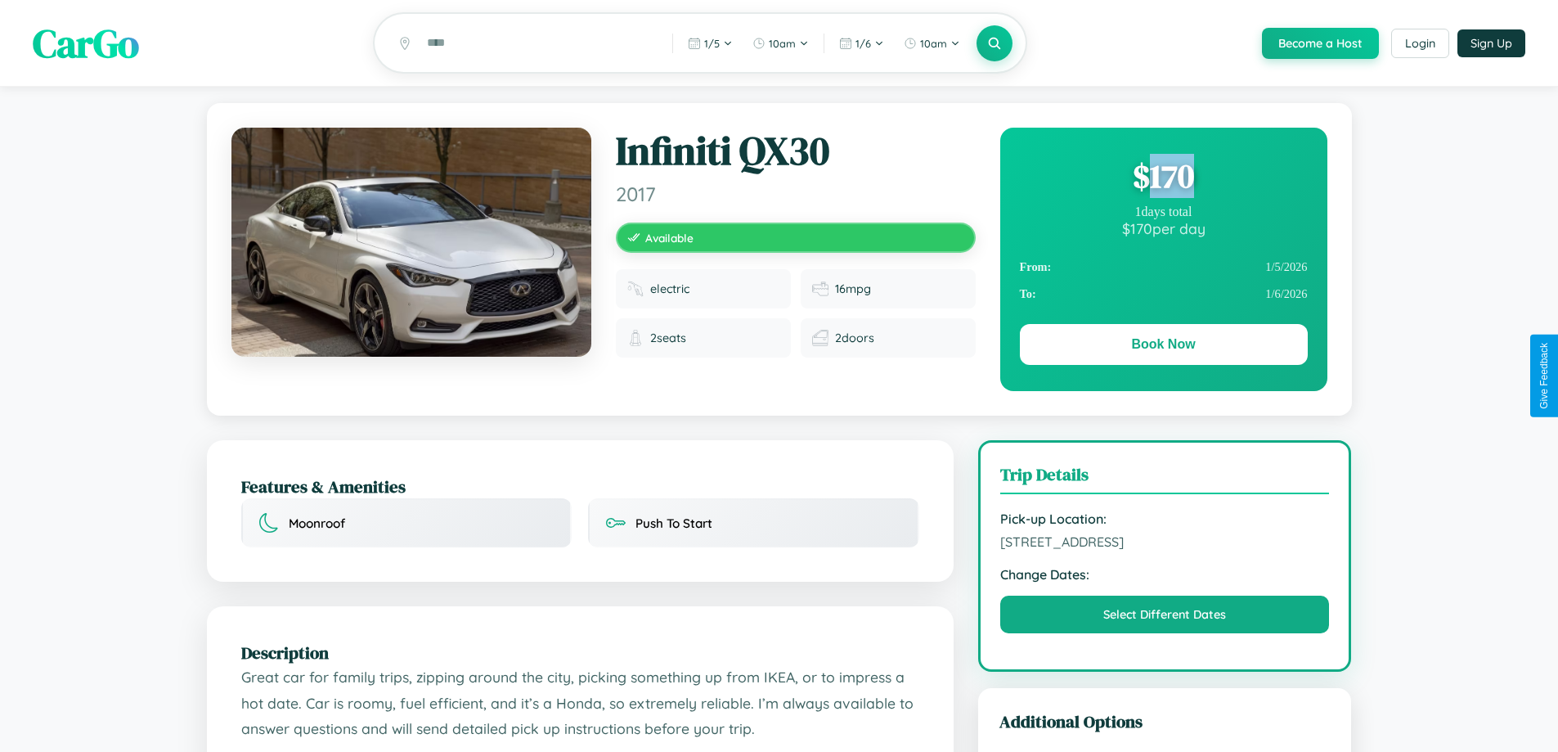
click at [1163, 178] on div "$ 170" at bounding box center [1164, 176] width 288 height 44
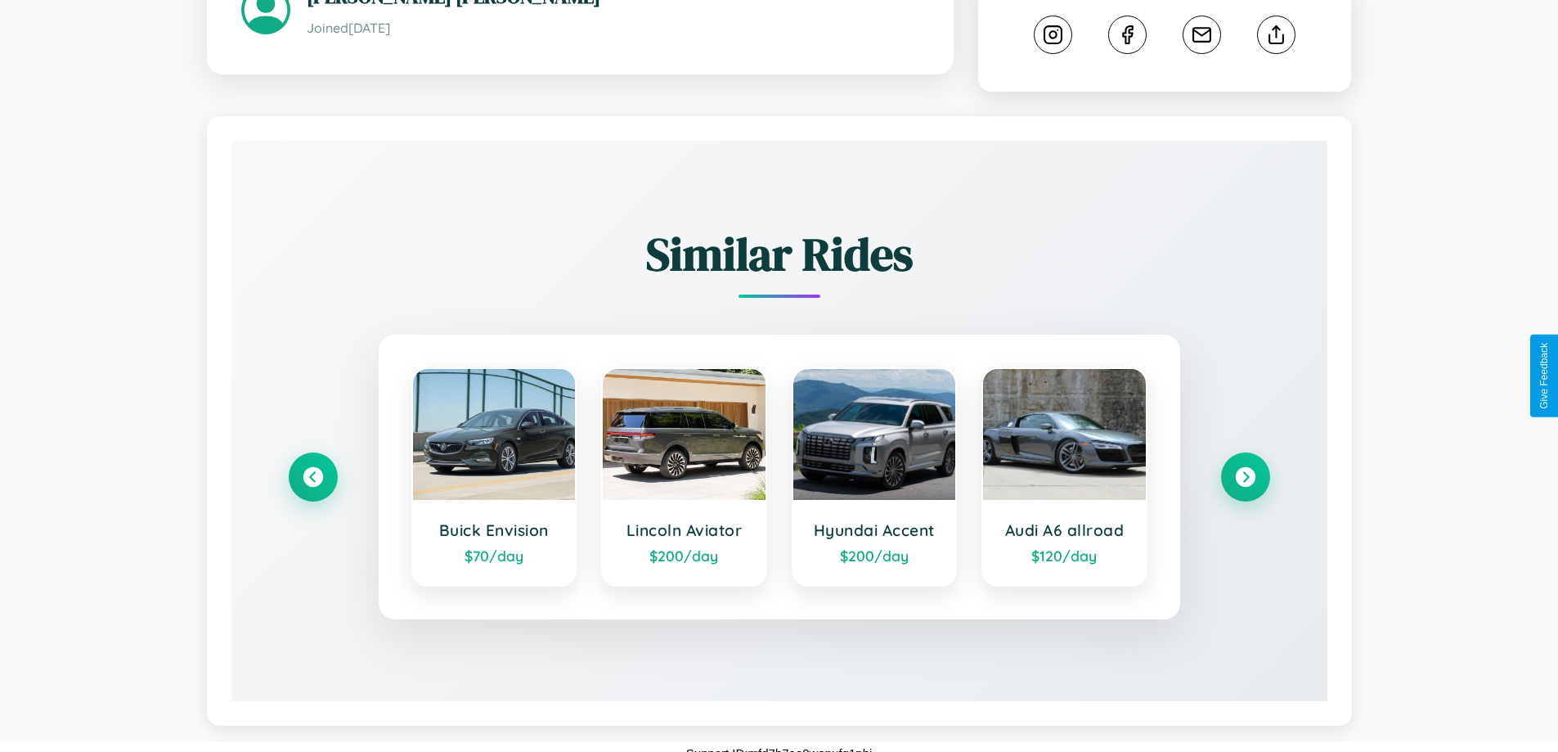
scroll to position [891, 0]
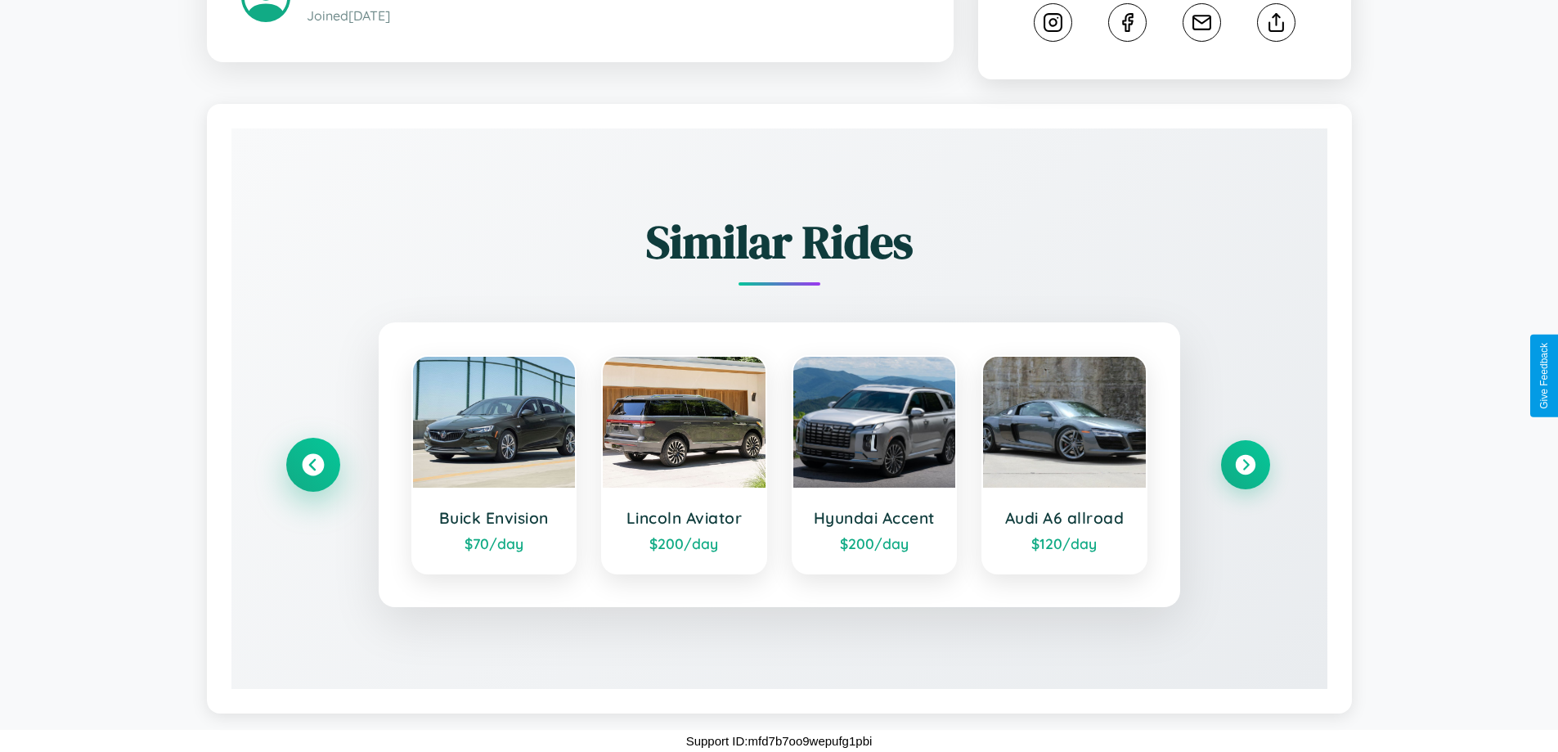
click at [312, 465] on icon at bounding box center [313, 465] width 22 height 22
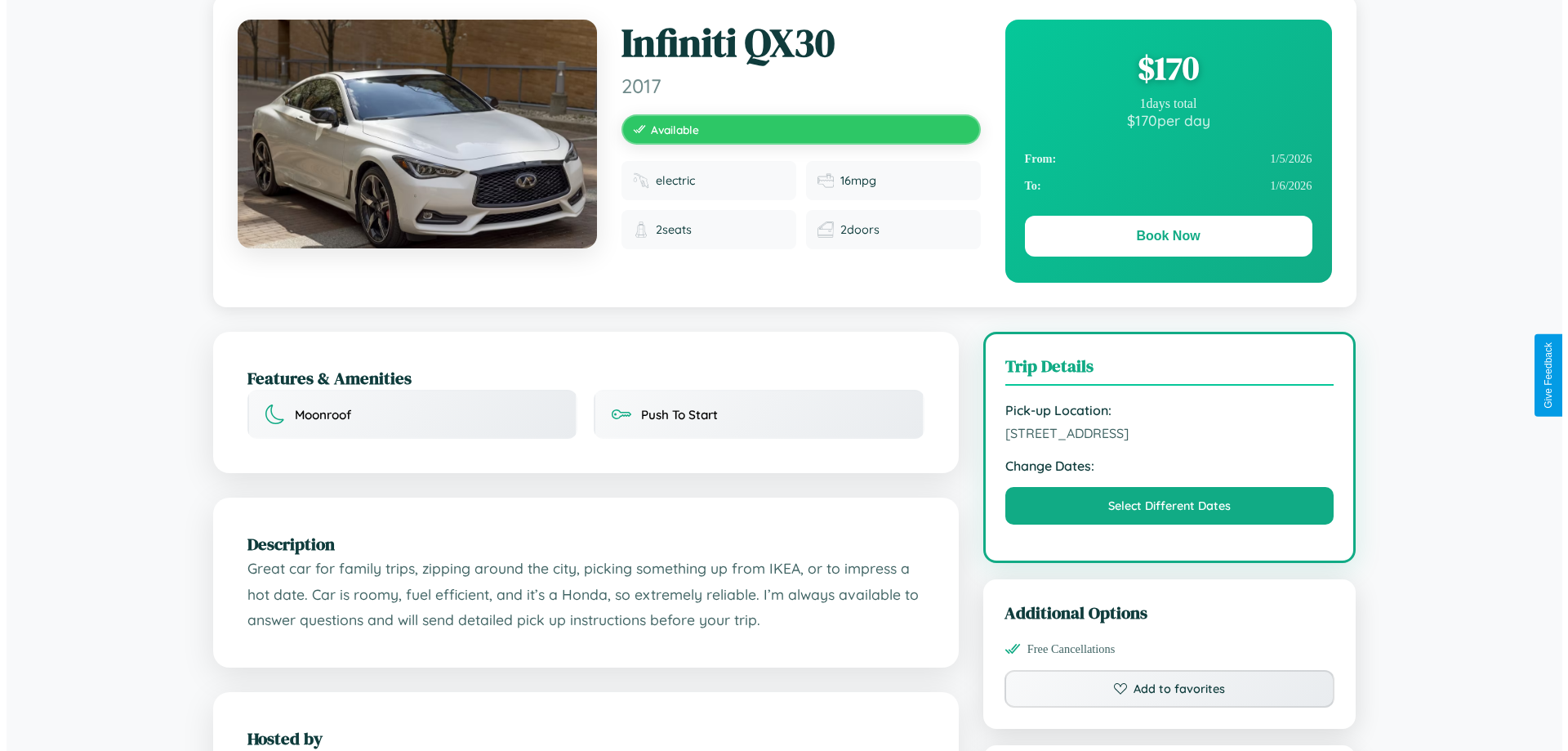
scroll to position [0, 0]
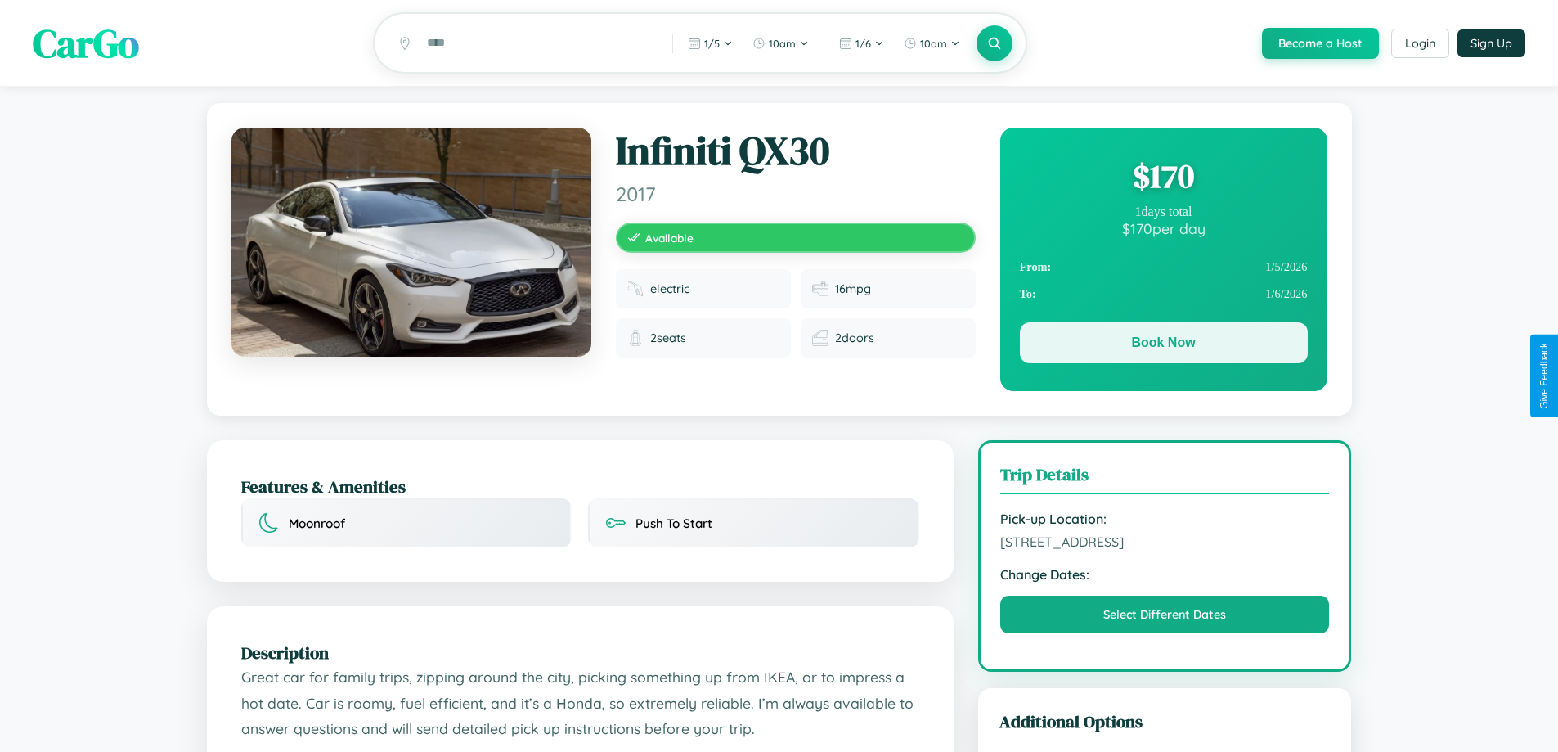
click at [1163, 345] on button "Book Now" at bounding box center [1164, 342] width 288 height 41
